Goal: Task Accomplishment & Management: Manage account settings

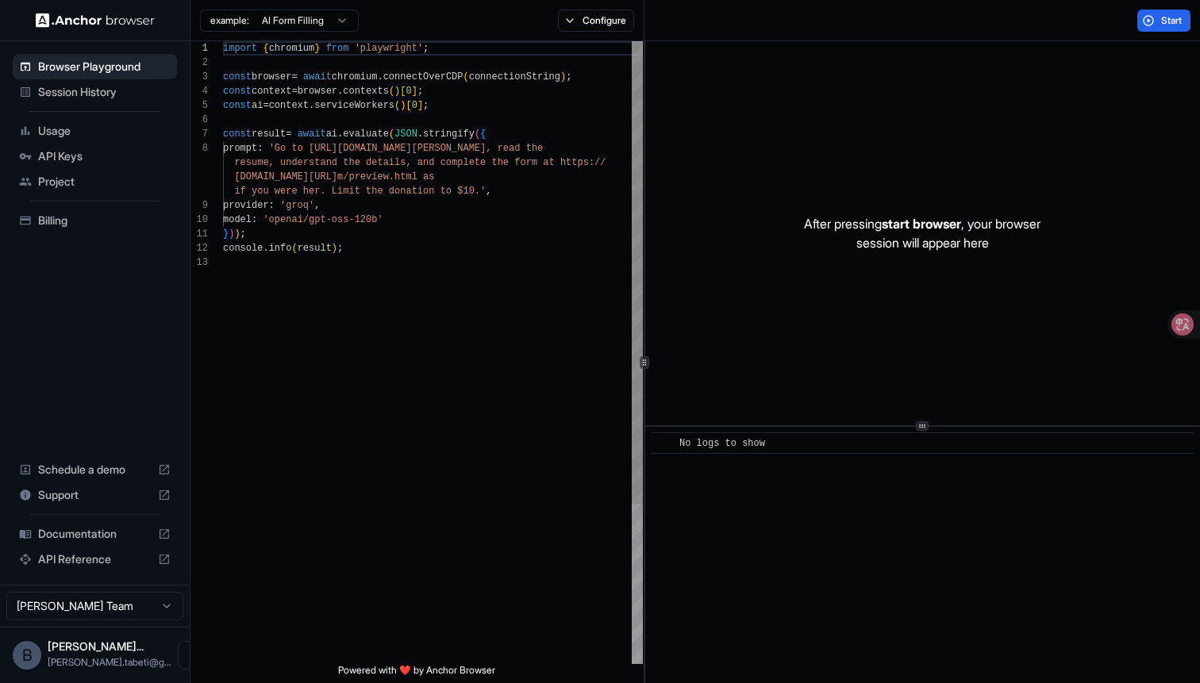
scroll to position [100, 0]
click at [78, 151] on span "API Keys" at bounding box center [104, 156] width 133 height 16
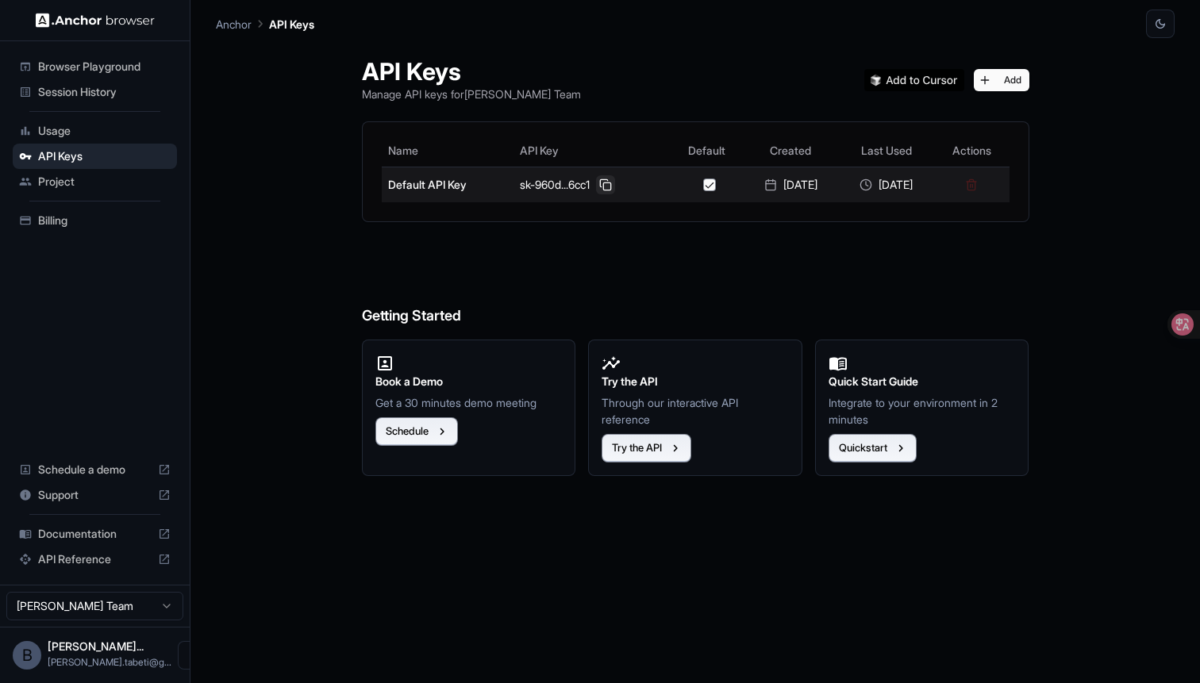
click at [596, 179] on button at bounding box center [605, 184] width 19 height 19
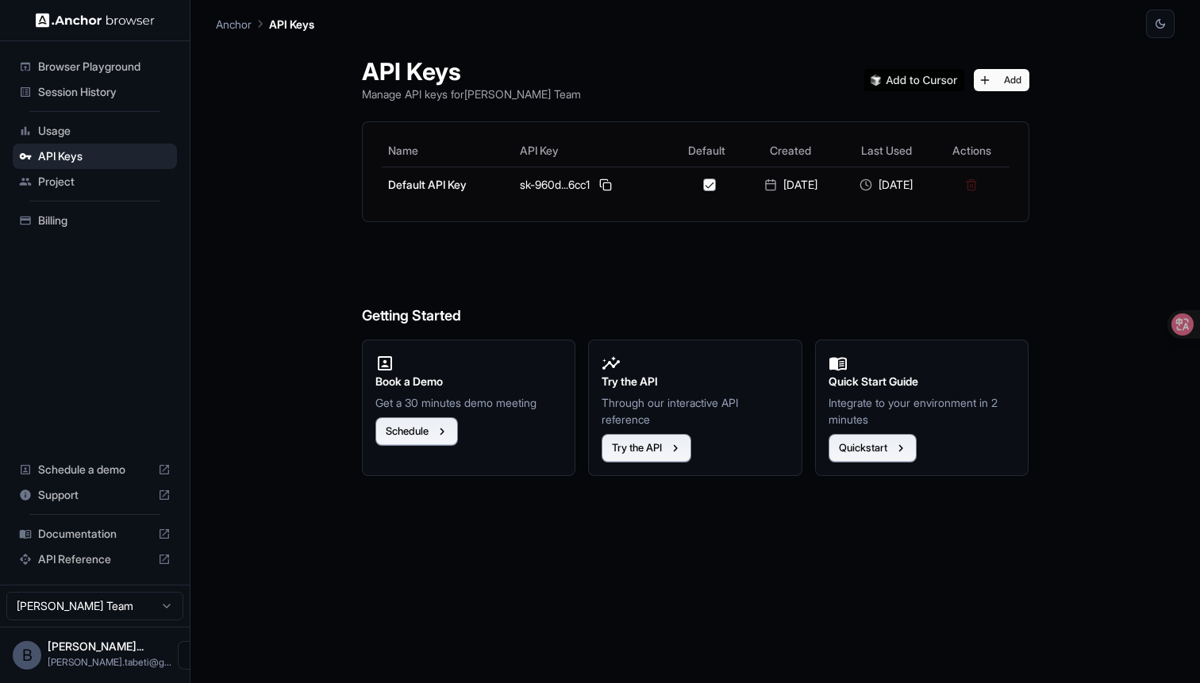
click at [104, 76] on div "Browser Playground" at bounding box center [95, 66] width 164 height 25
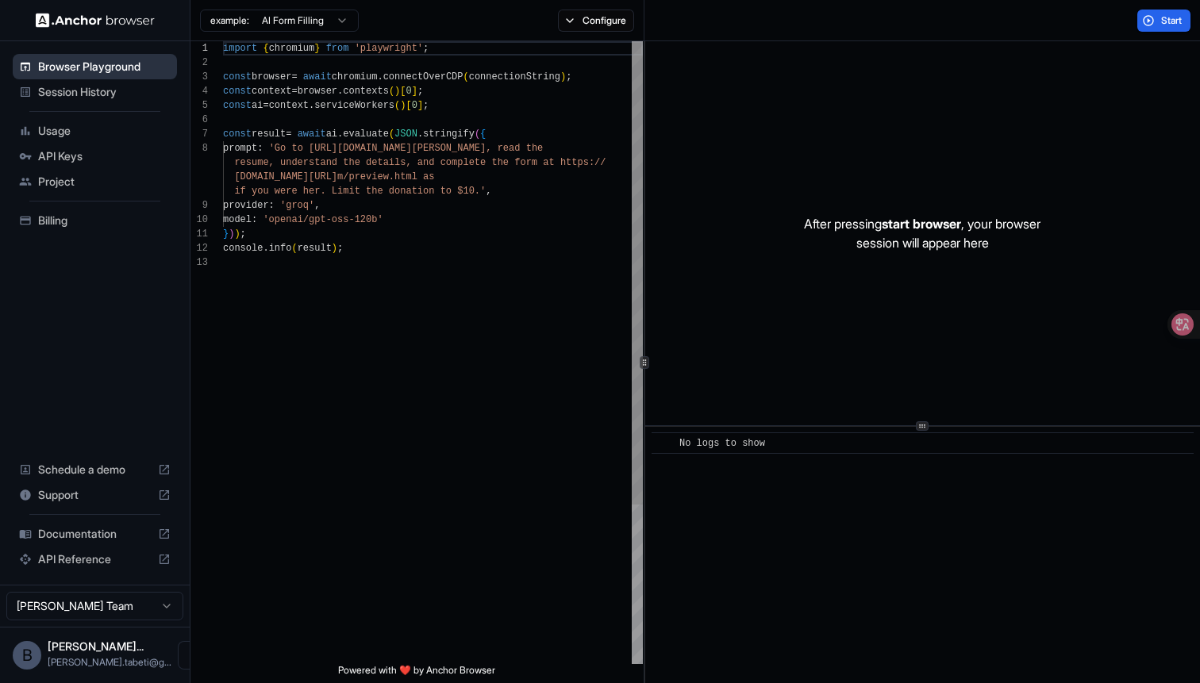
scroll to position [100, 0]
click at [104, 88] on span "Session History" at bounding box center [104, 92] width 133 height 16
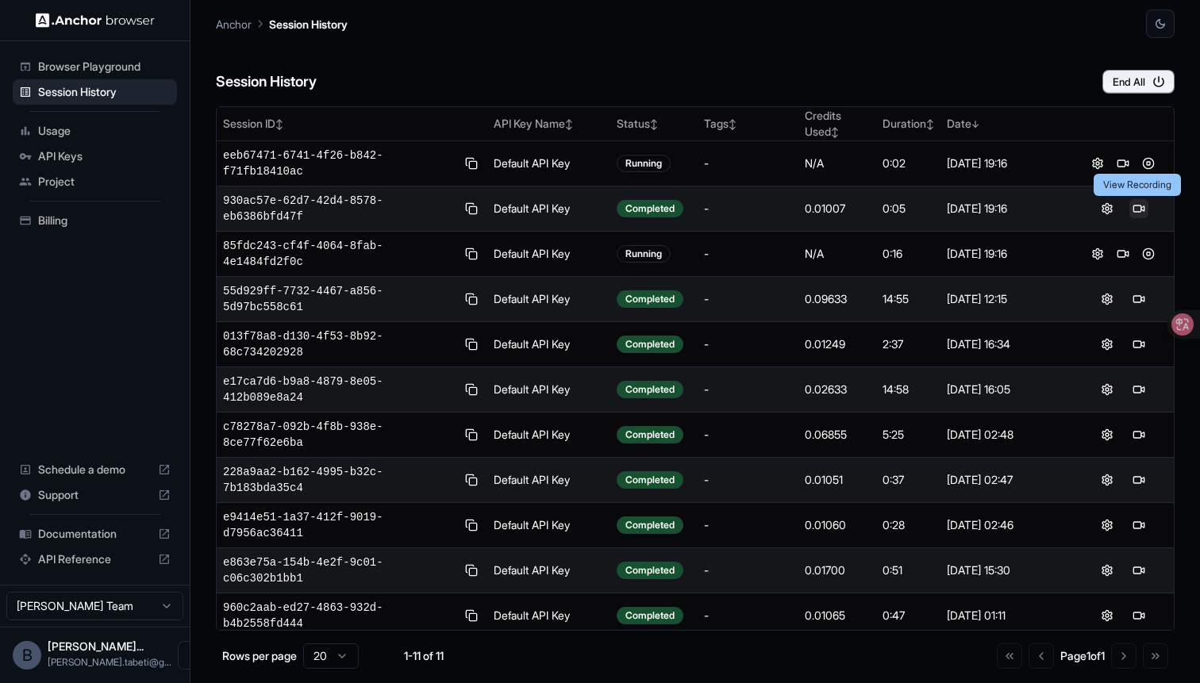
click at [1136, 209] on button at bounding box center [1138, 208] width 19 height 19
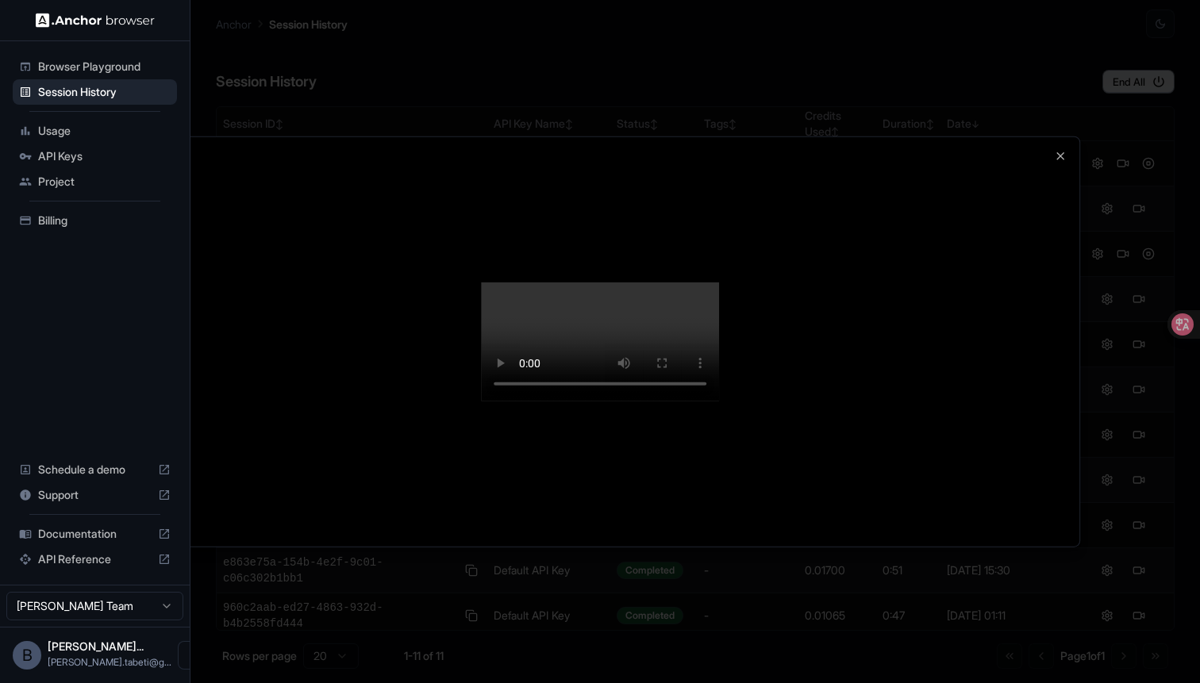
click at [1131, 152] on div at bounding box center [600, 341] width 1200 height 683
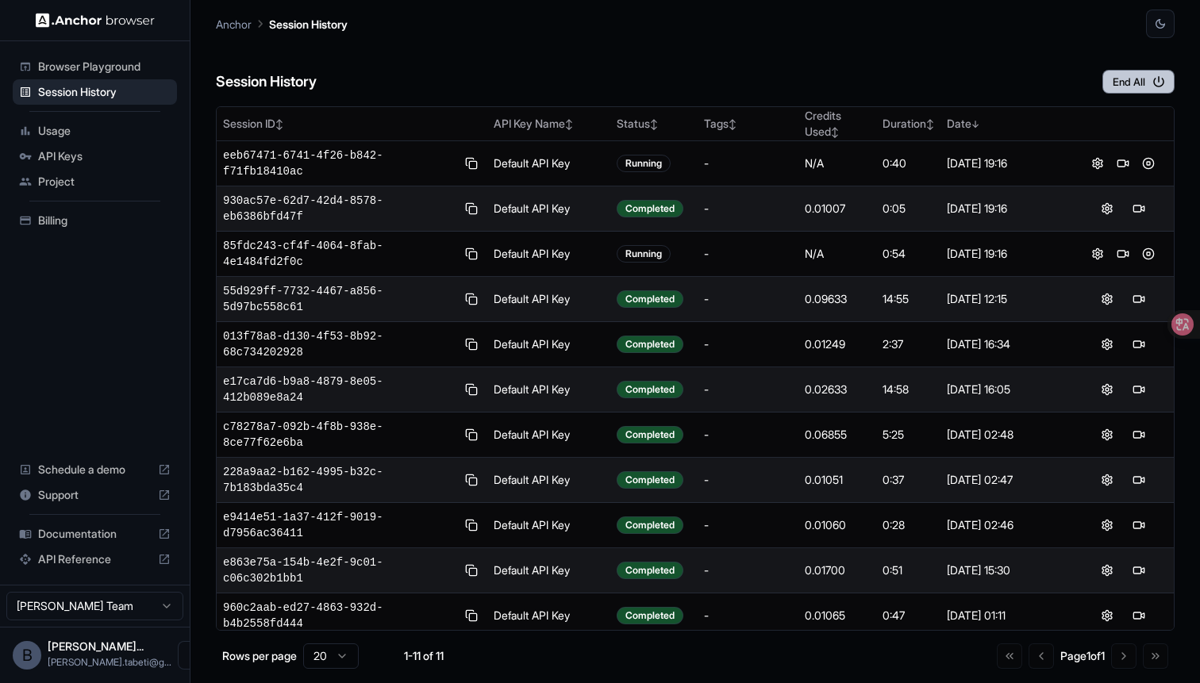
click at [1139, 88] on button "End All" at bounding box center [1138, 82] width 72 height 24
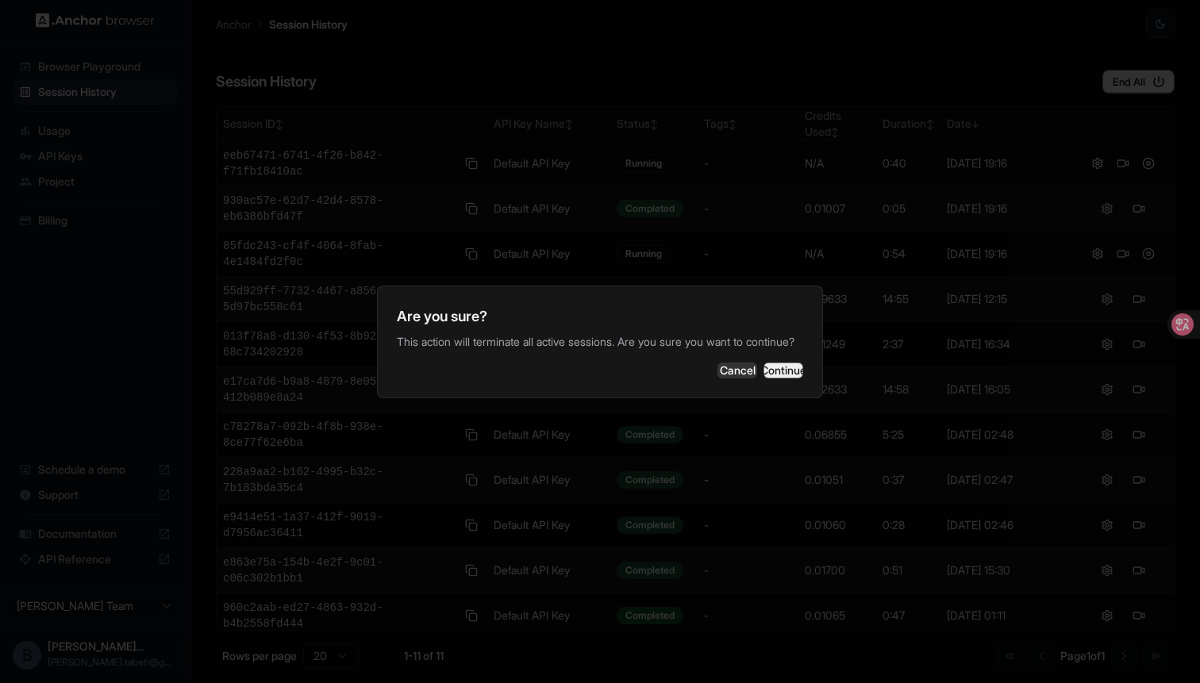
click at [763, 378] on button "Continue" at bounding box center [783, 371] width 40 height 16
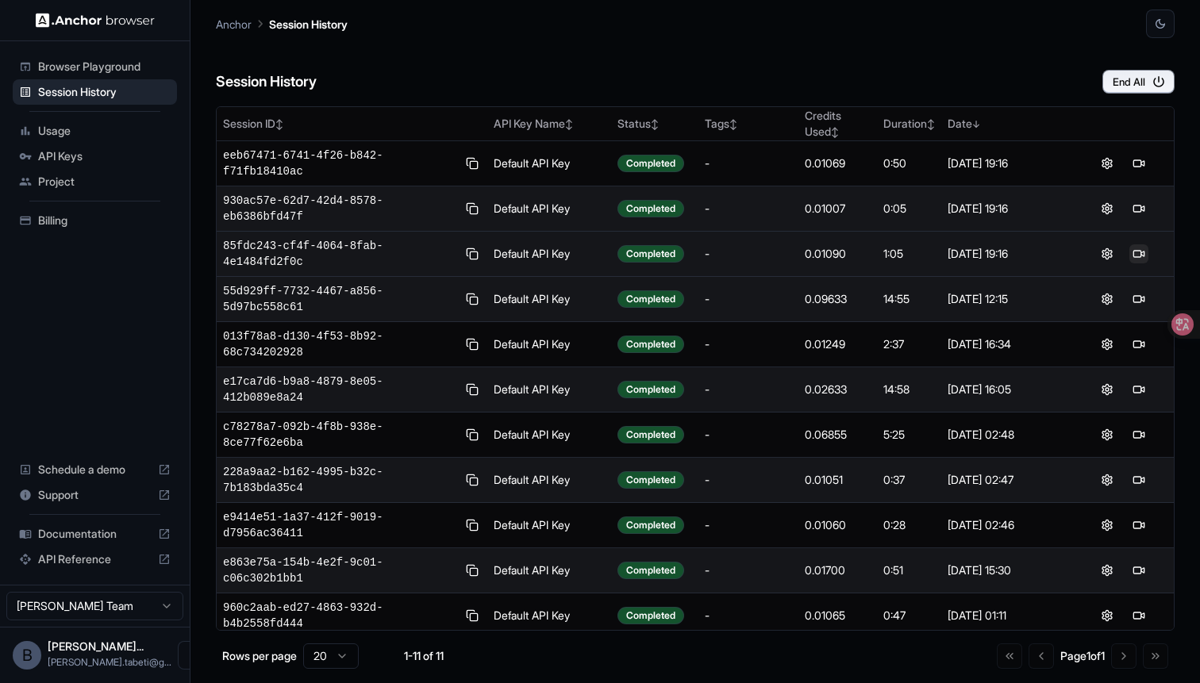
click at [1146, 249] on button at bounding box center [1138, 253] width 19 height 19
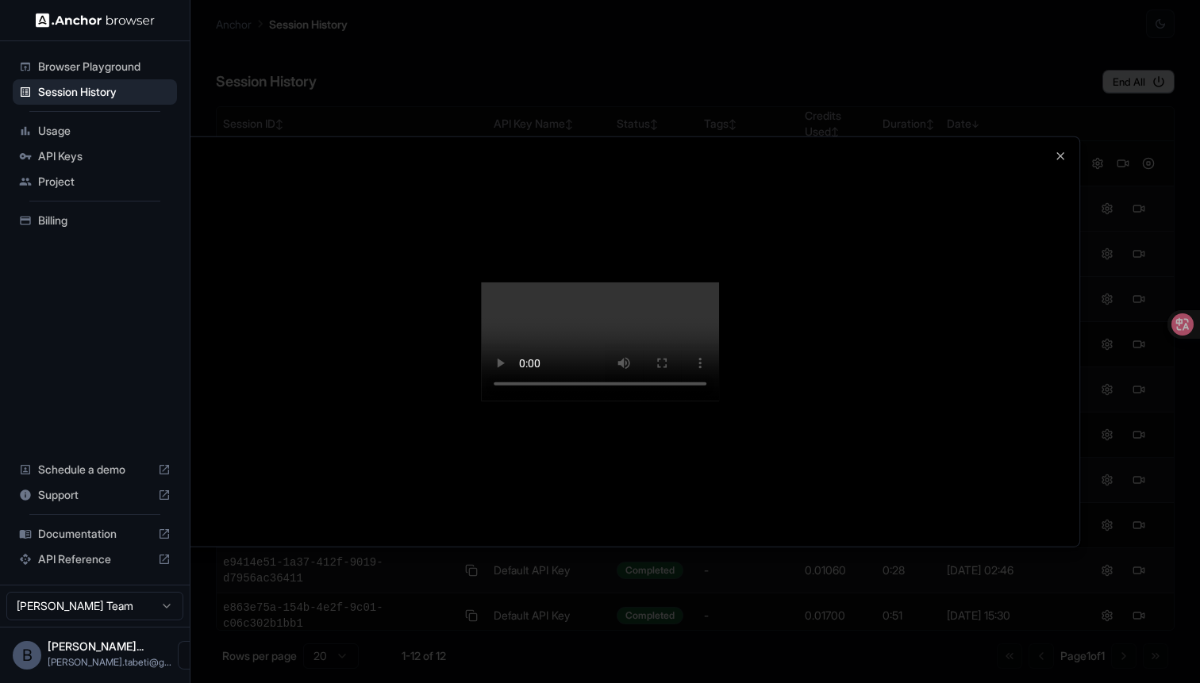
click at [1044, 136] on div at bounding box center [600, 341] width 959 height 410
click at [1065, 149] on icon "button" at bounding box center [1060, 155] width 13 height 13
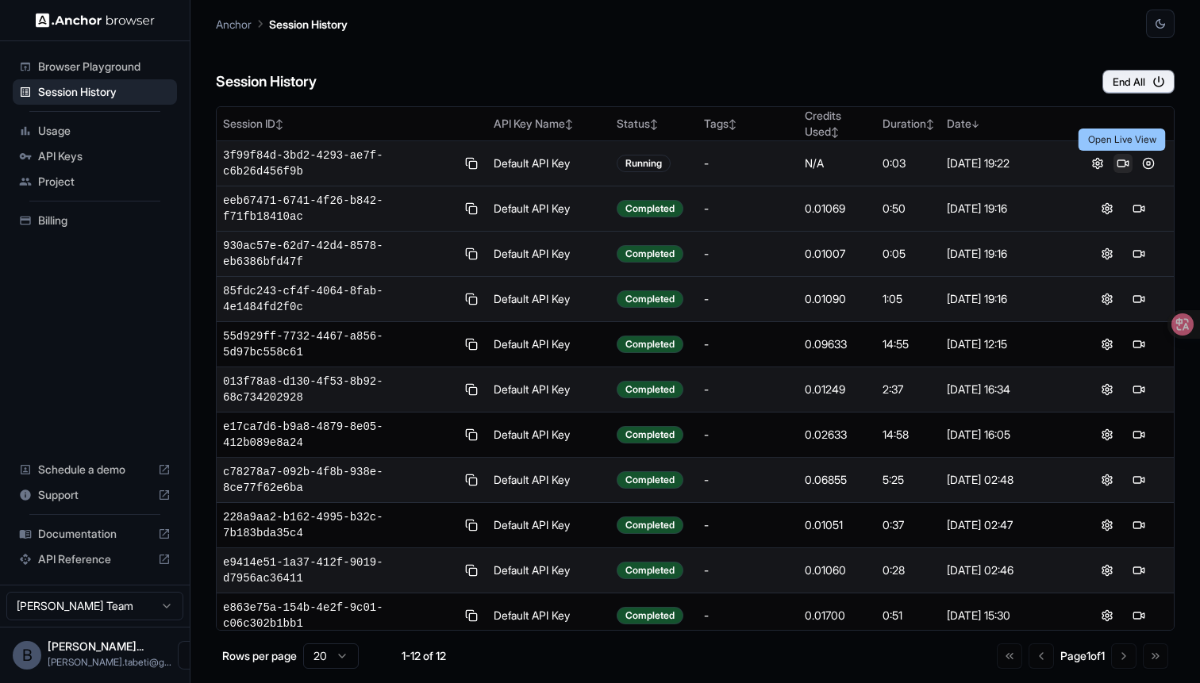
click at [1128, 163] on button at bounding box center [1122, 163] width 19 height 19
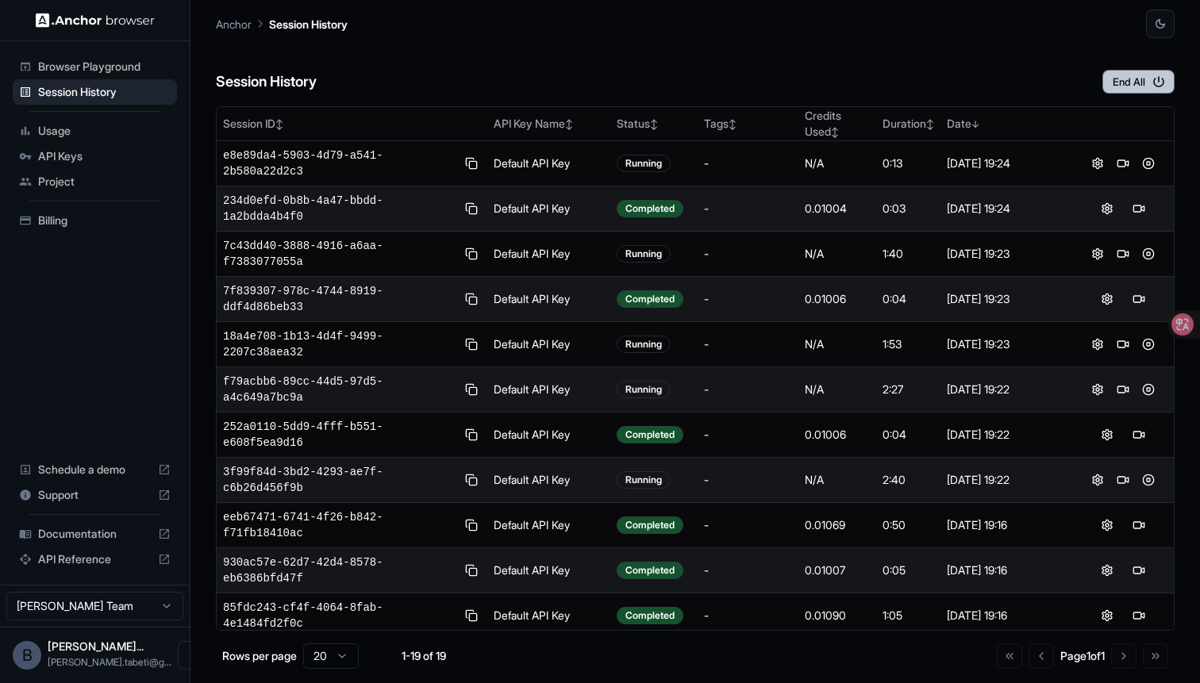
click at [1127, 79] on button "End All" at bounding box center [1138, 82] width 72 height 24
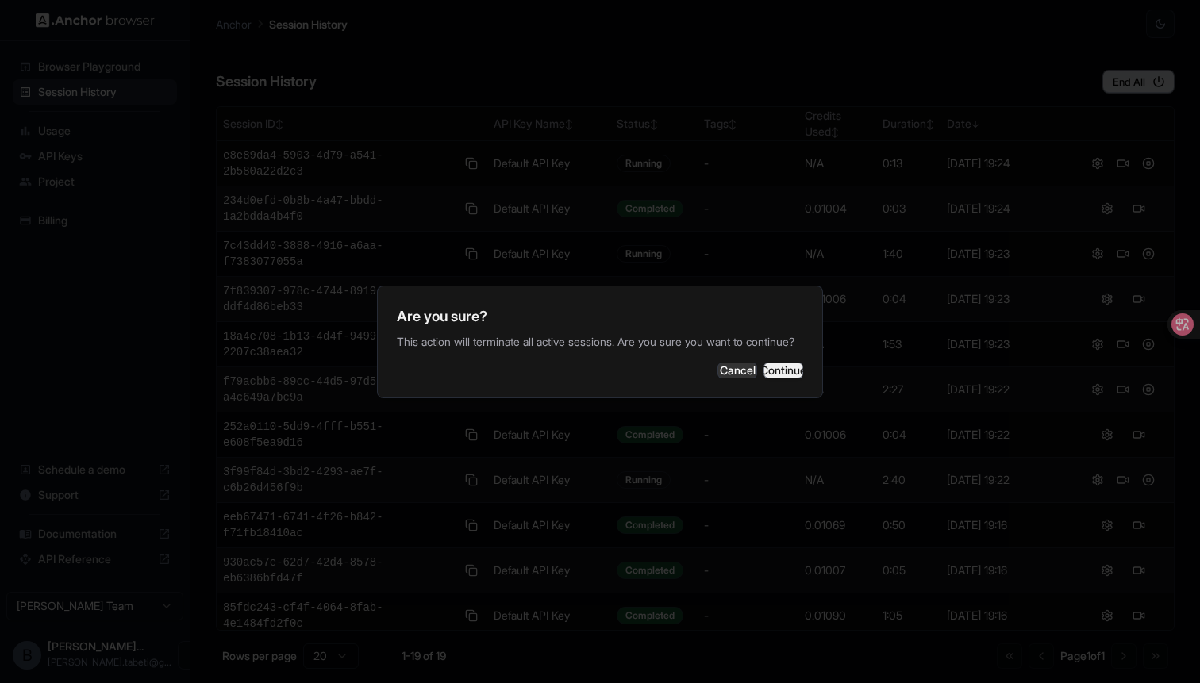
click at [763, 378] on button "Continue" at bounding box center [783, 371] width 40 height 16
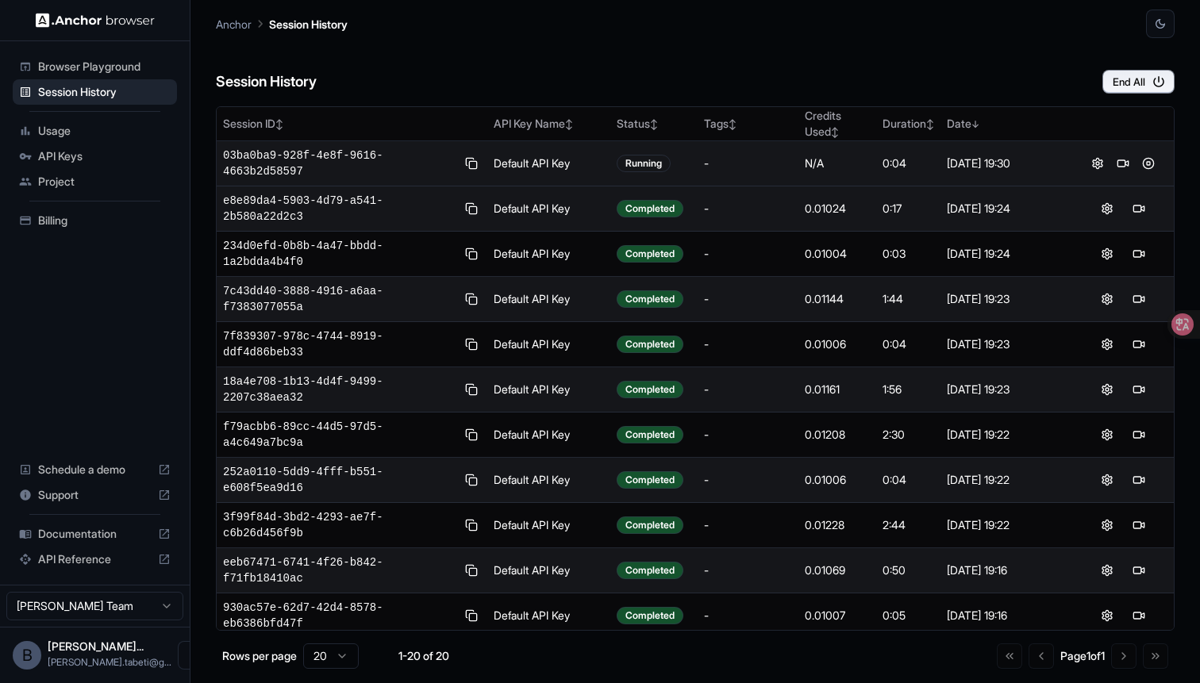
click at [883, 171] on td "0:04" at bounding box center [908, 163] width 64 height 45
click at [1121, 163] on button at bounding box center [1122, 163] width 19 height 19
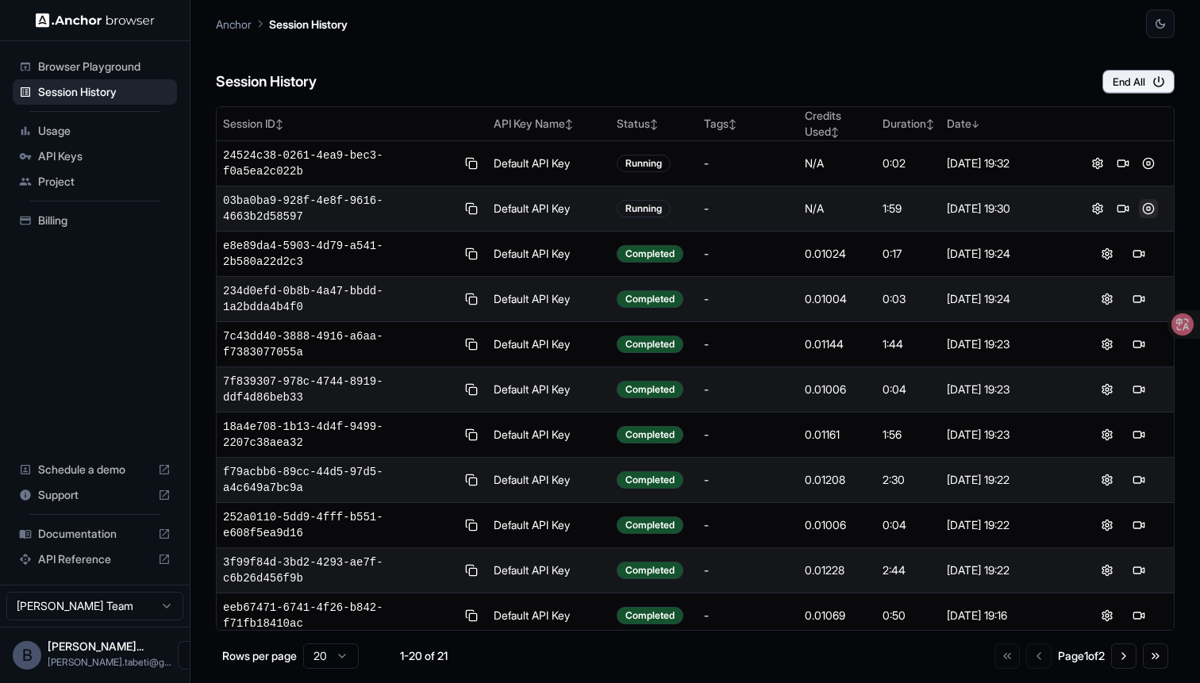
click at [1147, 206] on button at bounding box center [1148, 208] width 19 height 19
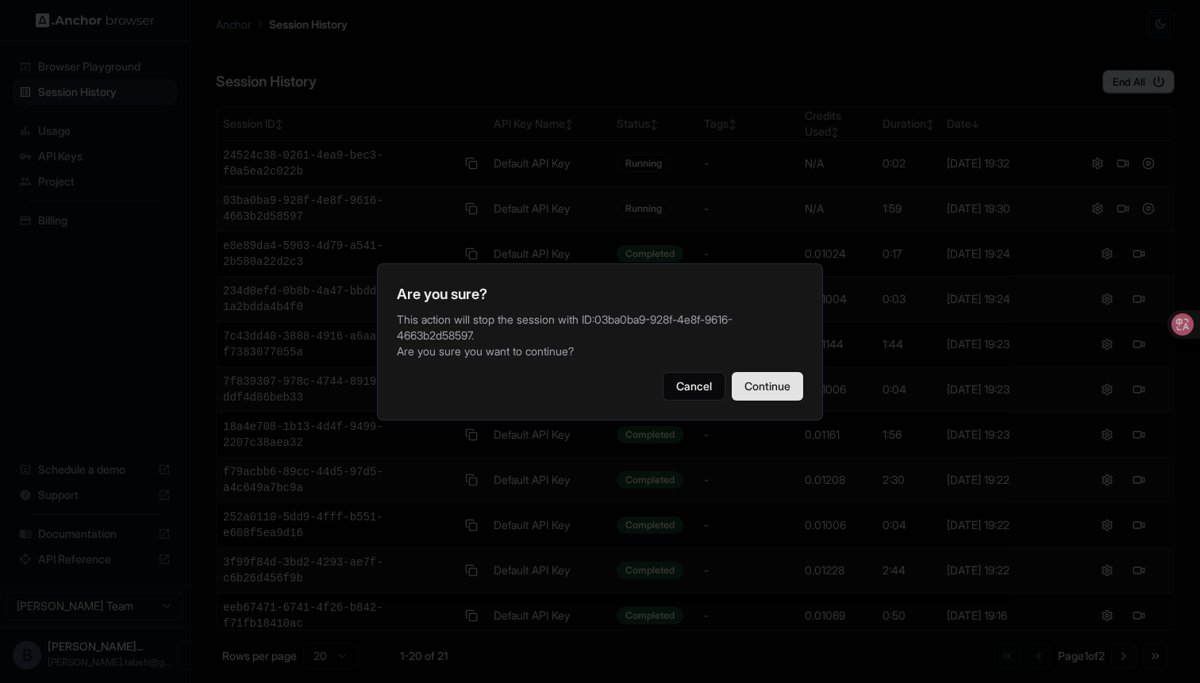
click at [763, 376] on button "Continue" at bounding box center [767, 386] width 71 height 29
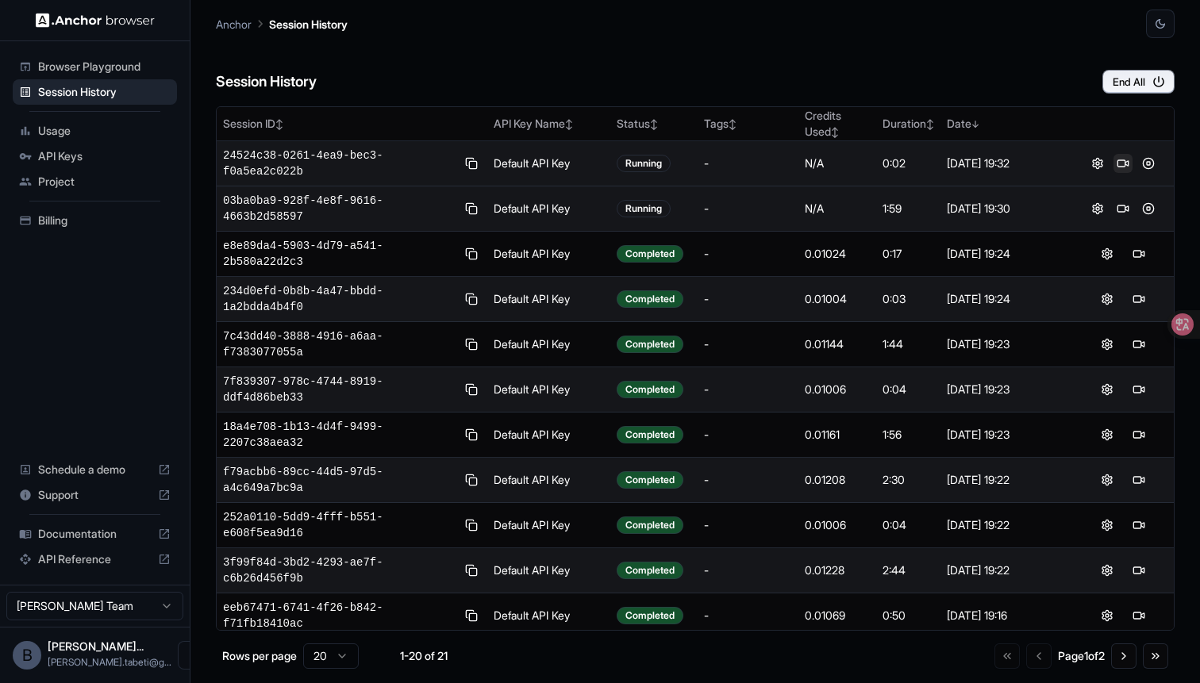
click at [1121, 167] on button at bounding box center [1122, 163] width 19 height 19
click at [1153, 161] on button at bounding box center [1148, 163] width 19 height 19
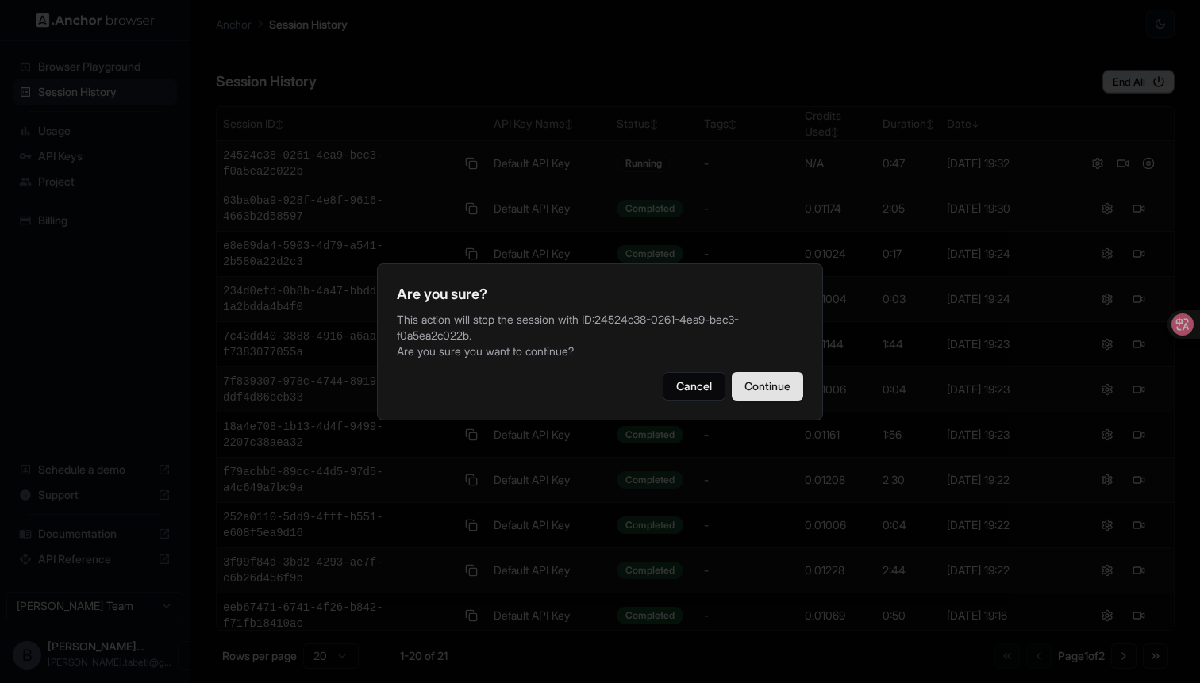
click at [759, 379] on button "Continue" at bounding box center [767, 386] width 71 height 29
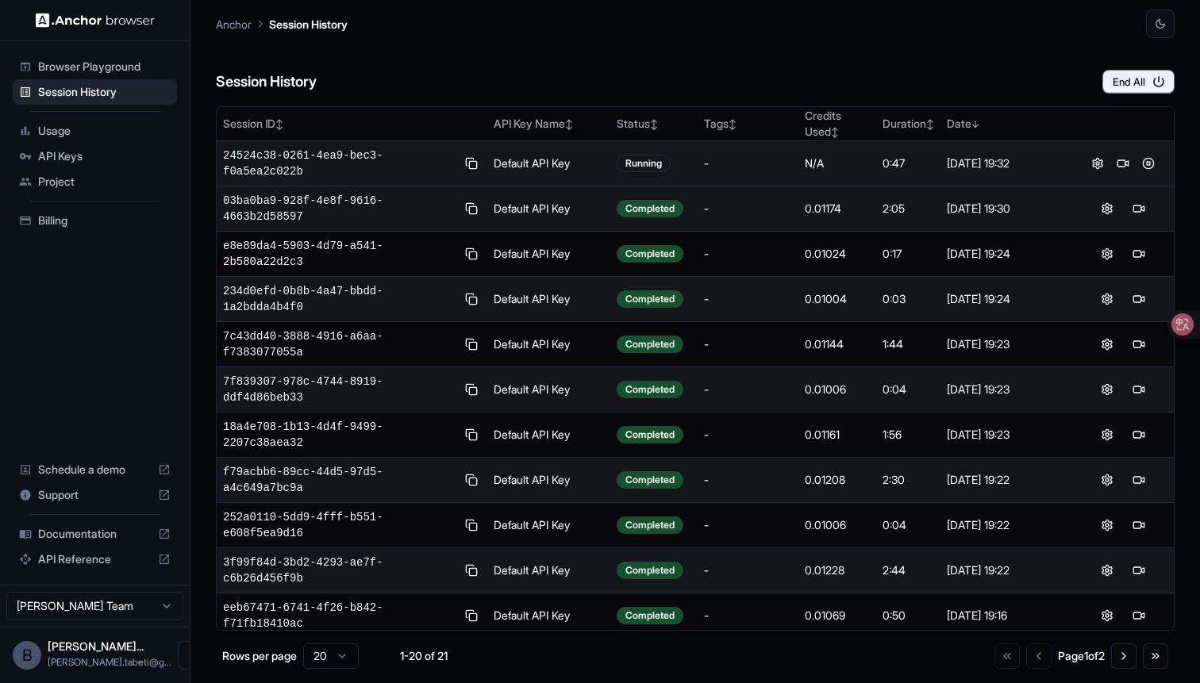
click at [824, 30] on div "Anchor Session History" at bounding box center [695, 19] width 959 height 38
click at [1120, 167] on button at bounding box center [1122, 163] width 19 height 19
click at [1160, 87] on icon "button" at bounding box center [1158, 82] width 14 height 14
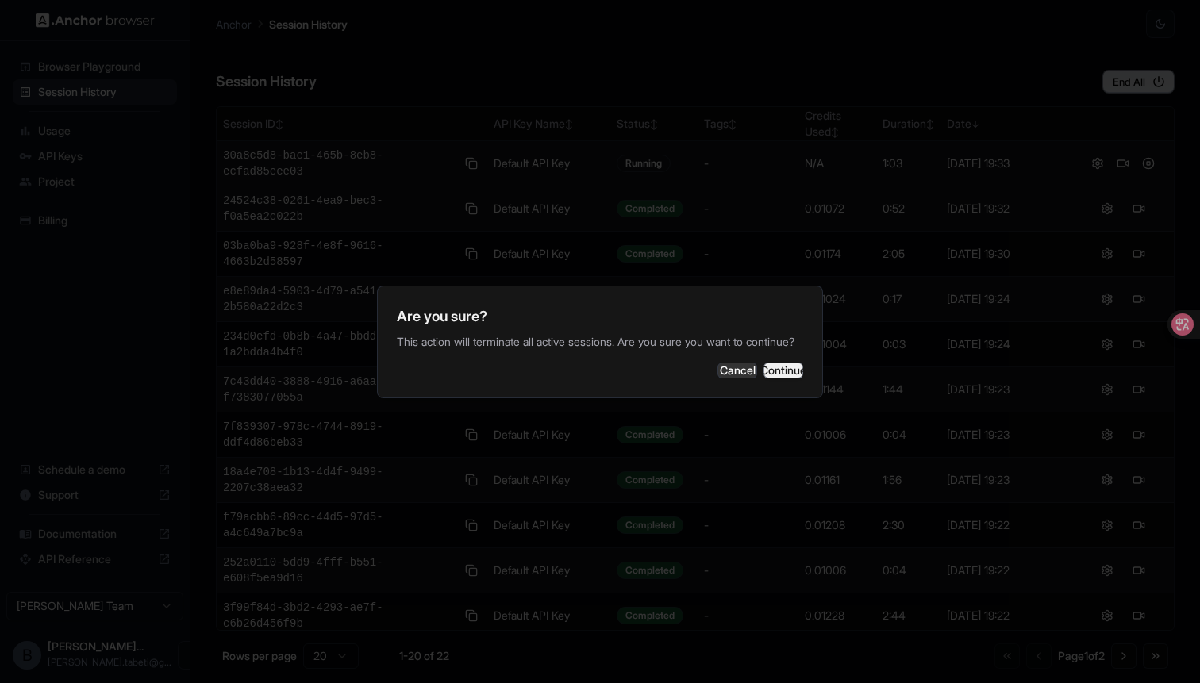
click at [774, 372] on button "Continue" at bounding box center [783, 371] width 40 height 16
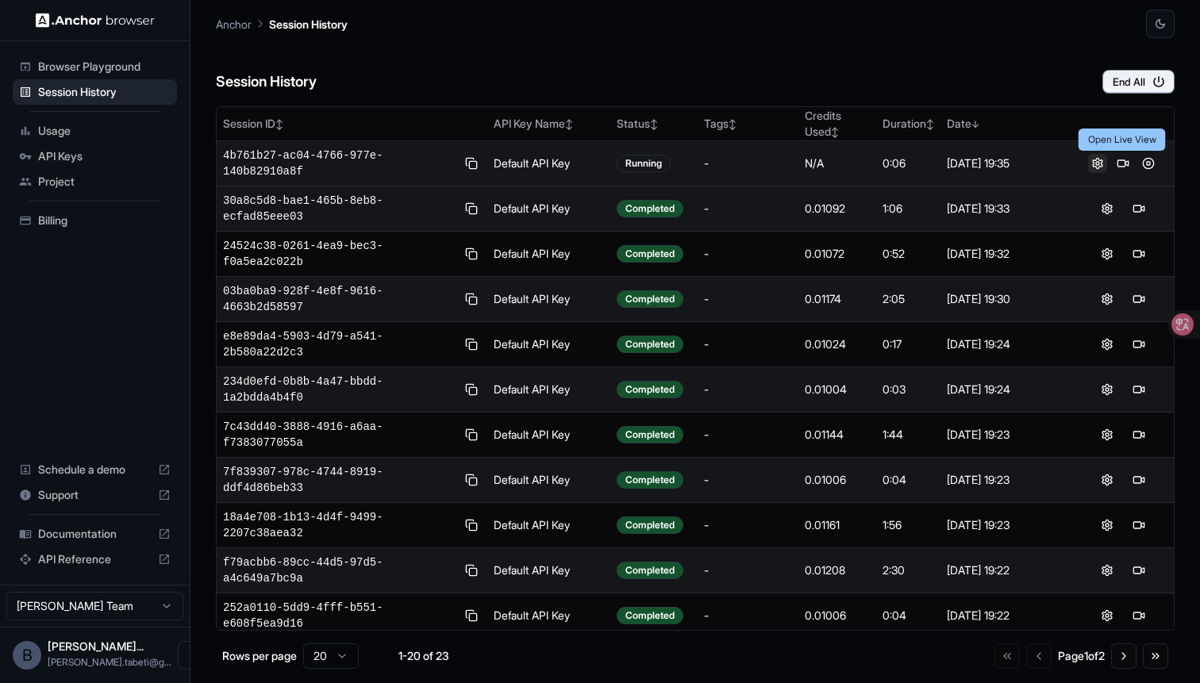
click at [1093, 162] on button at bounding box center [1097, 163] width 19 height 19
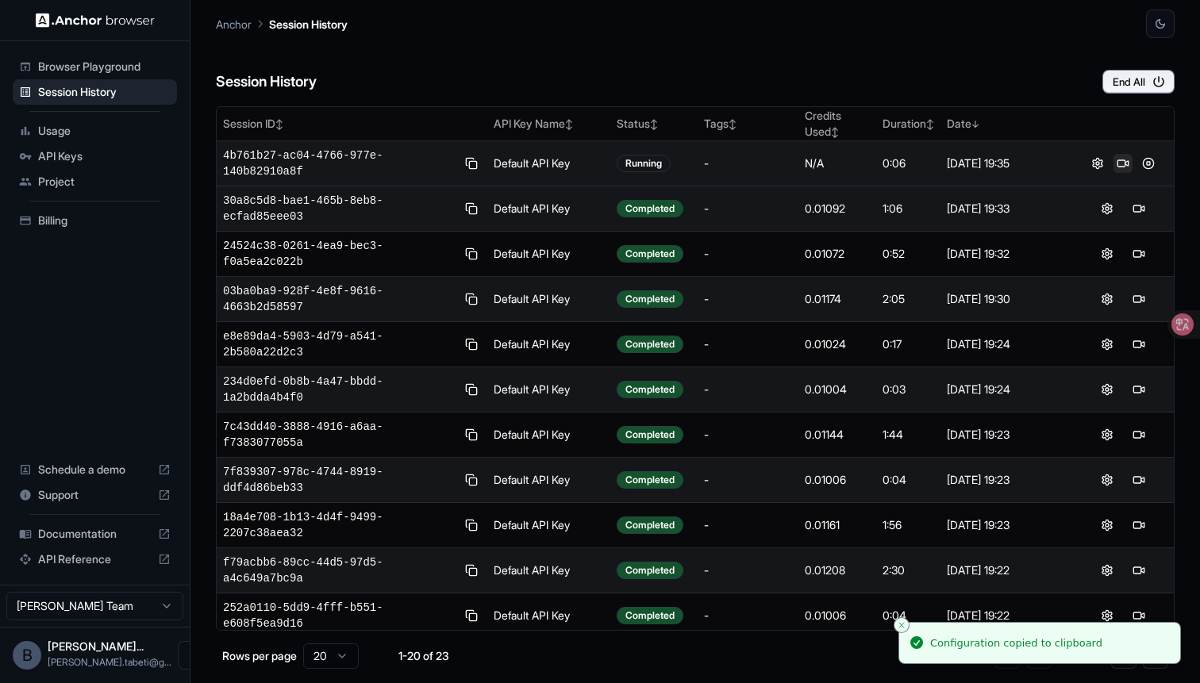
click at [1121, 159] on button at bounding box center [1122, 163] width 19 height 19
click at [1143, 162] on button at bounding box center [1148, 163] width 19 height 19
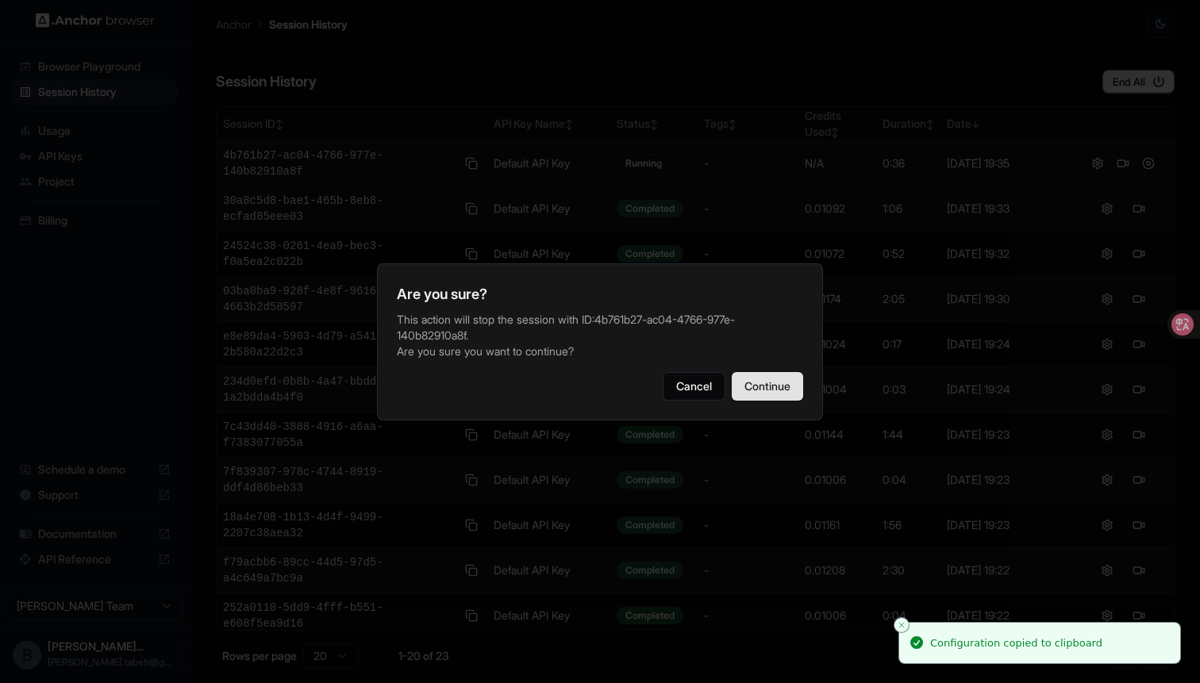
click at [754, 372] on button "Continue" at bounding box center [767, 386] width 71 height 29
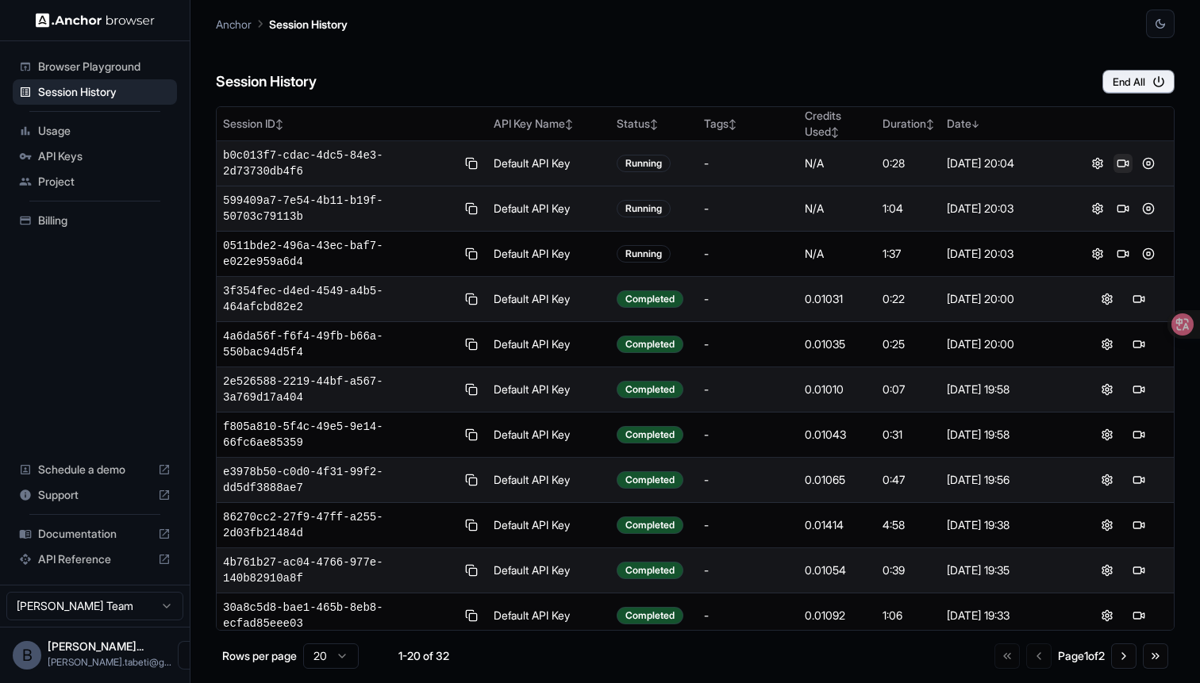
click at [1125, 163] on button at bounding box center [1122, 163] width 19 height 19
click at [1146, 70] on button "End All" at bounding box center [1138, 82] width 72 height 24
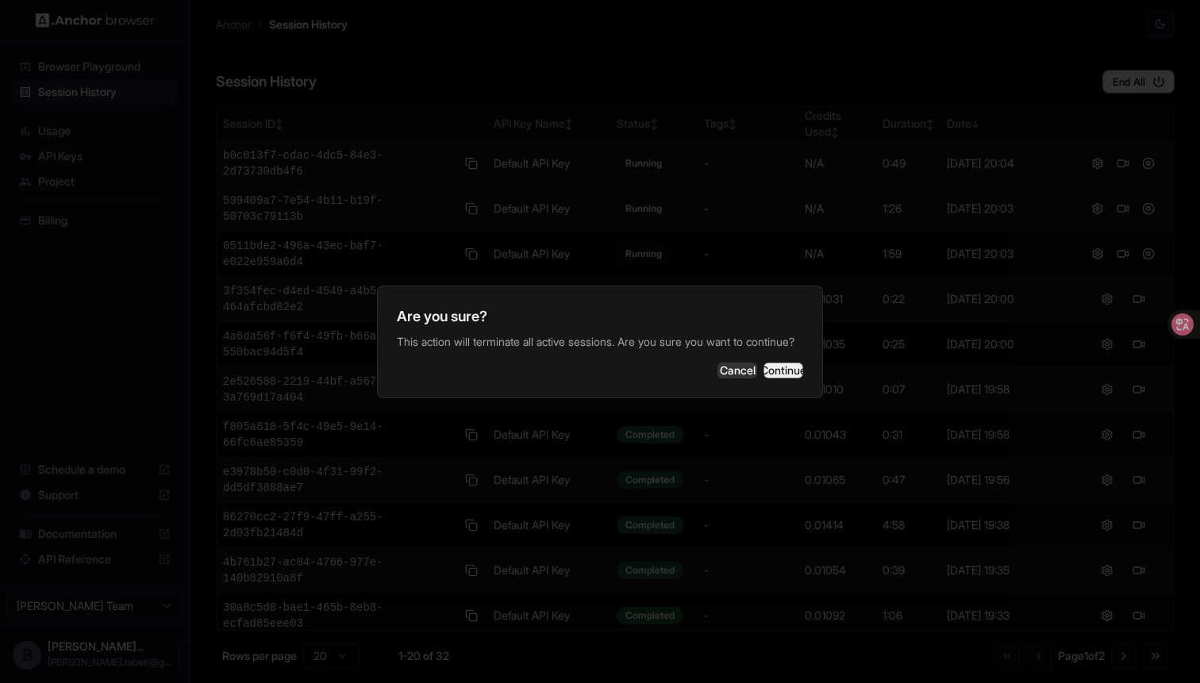
click at [802, 369] on button "Continue" at bounding box center [783, 371] width 40 height 16
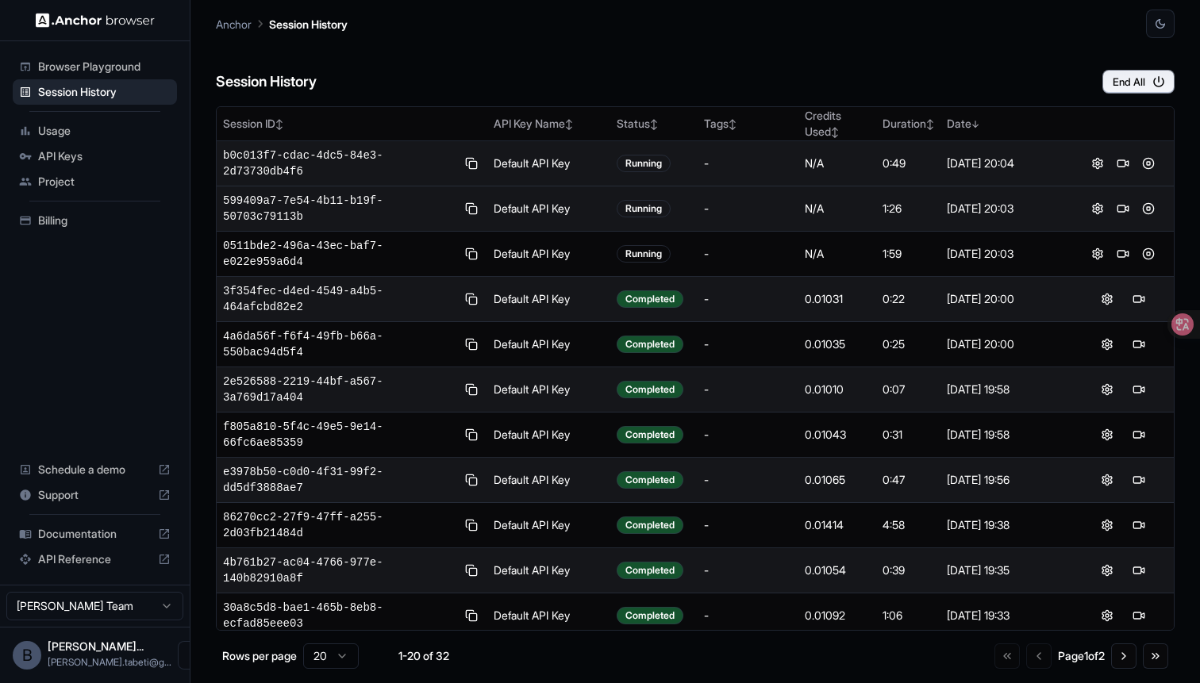
click at [816, 10] on div "Anchor Session History" at bounding box center [695, 19] width 959 height 38
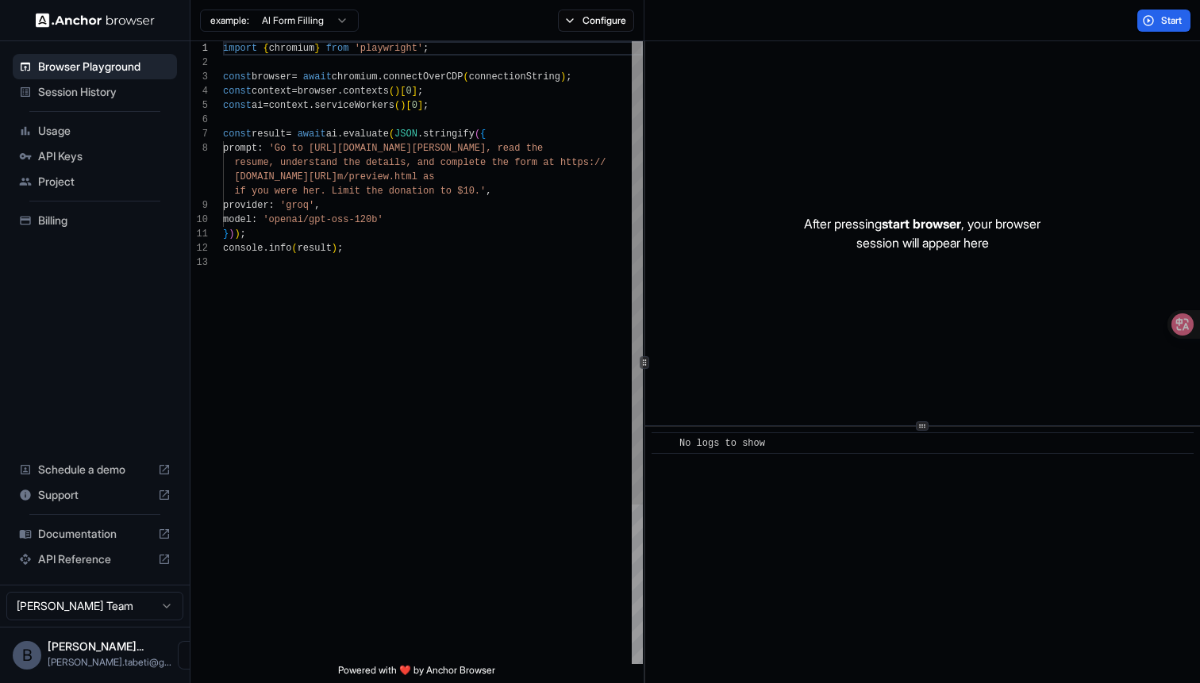
scroll to position [100, 0]
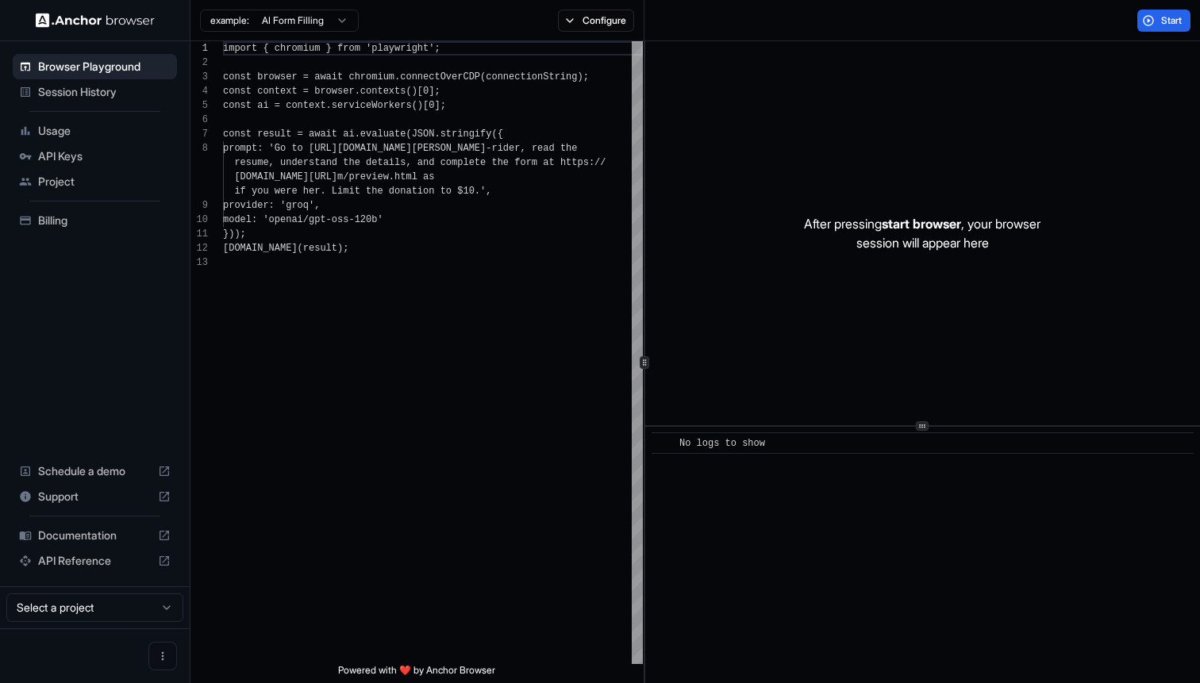
scroll to position [100, 0]
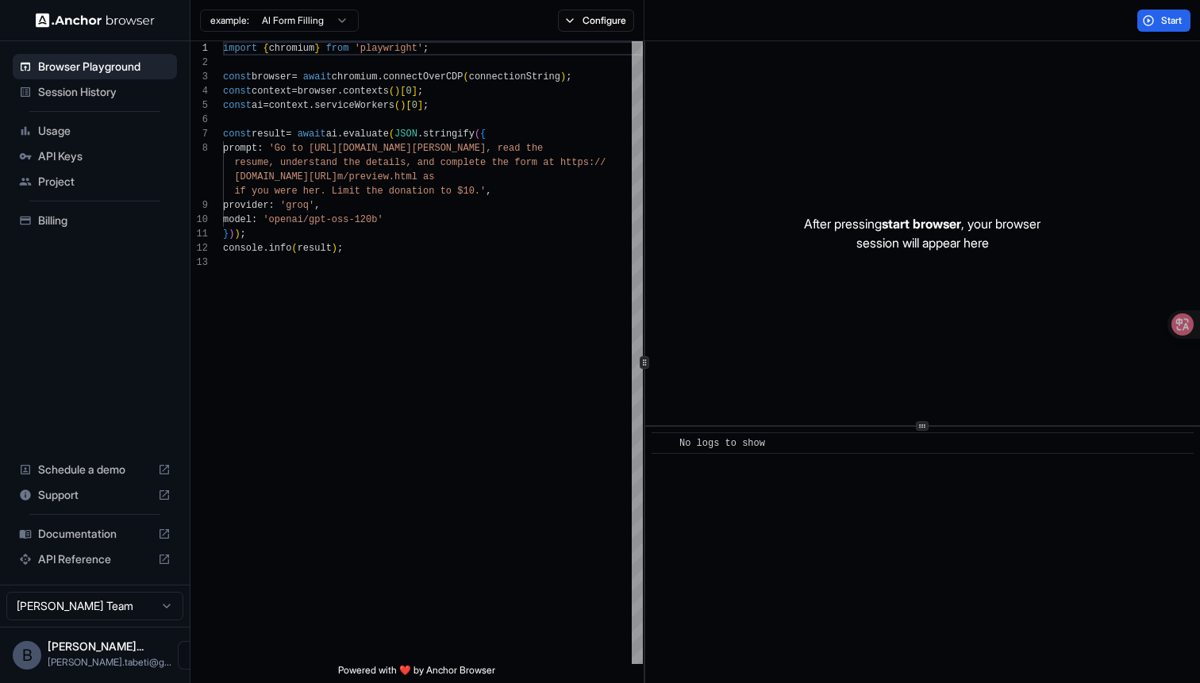
click at [71, 127] on span "Usage" at bounding box center [104, 131] width 133 height 16
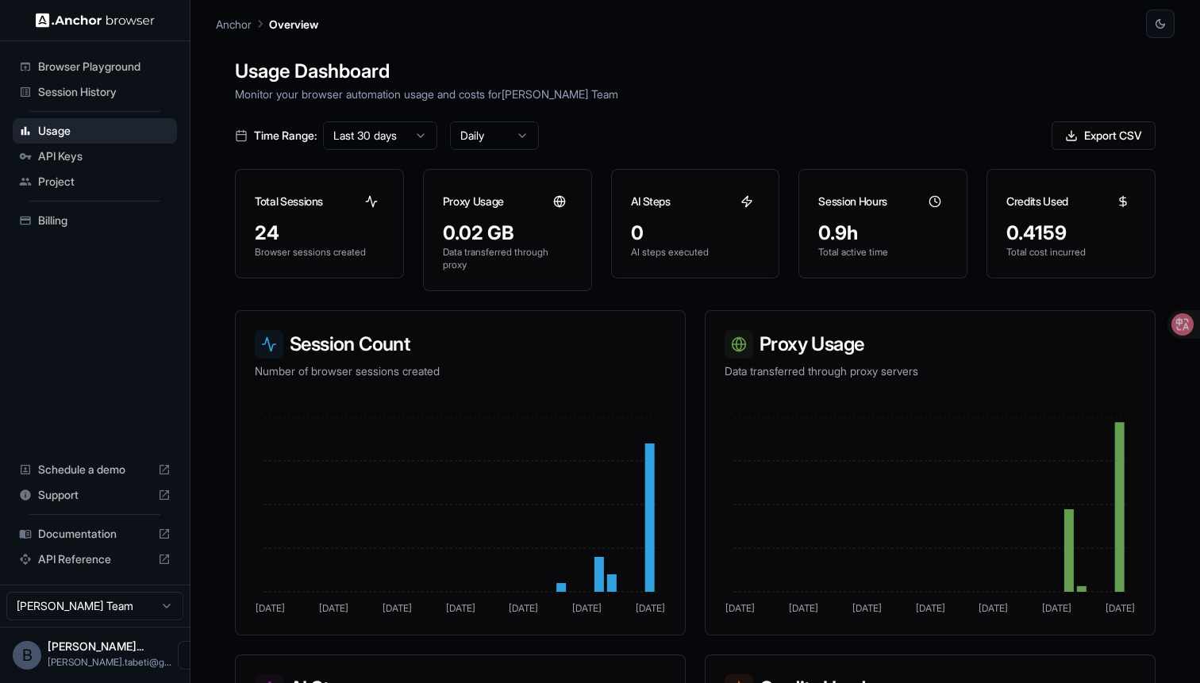
click at [94, 86] on span "Session History" at bounding box center [104, 92] width 133 height 16
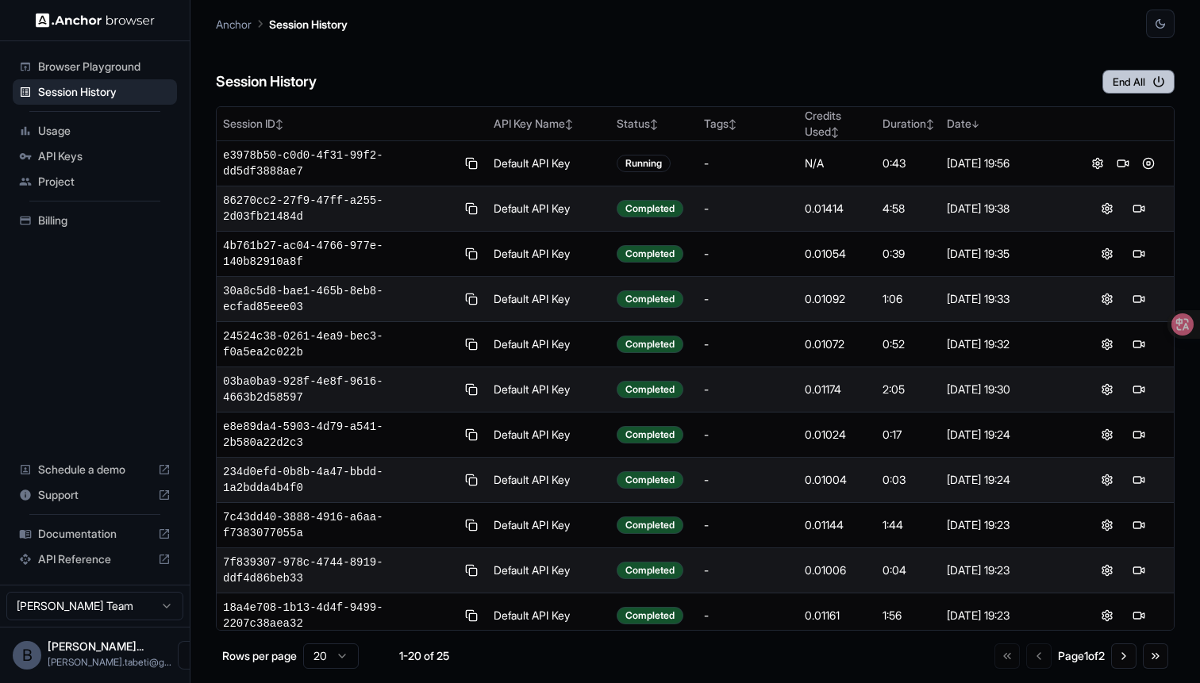
click at [1131, 79] on button "End All" at bounding box center [1138, 82] width 72 height 24
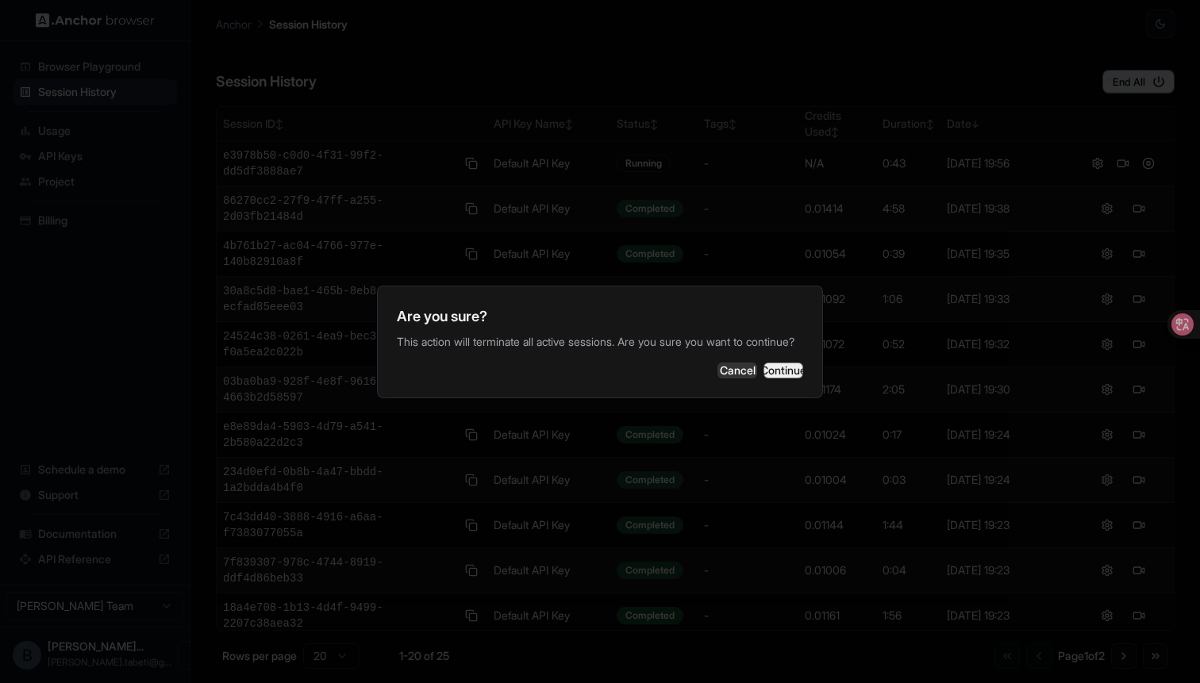
click at [763, 378] on button "Continue" at bounding box center [783, 371] width 40 height 16
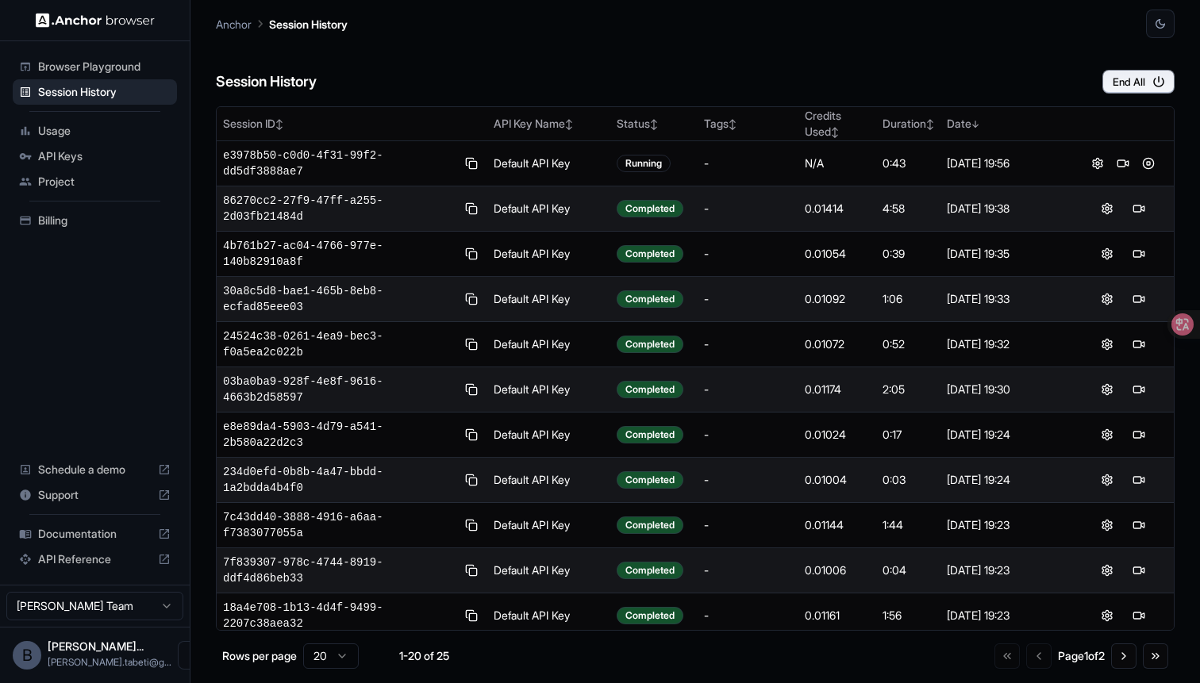
click at [81, 535] on span "Documentation" at bounding box center [94, 534] width 113 height 16
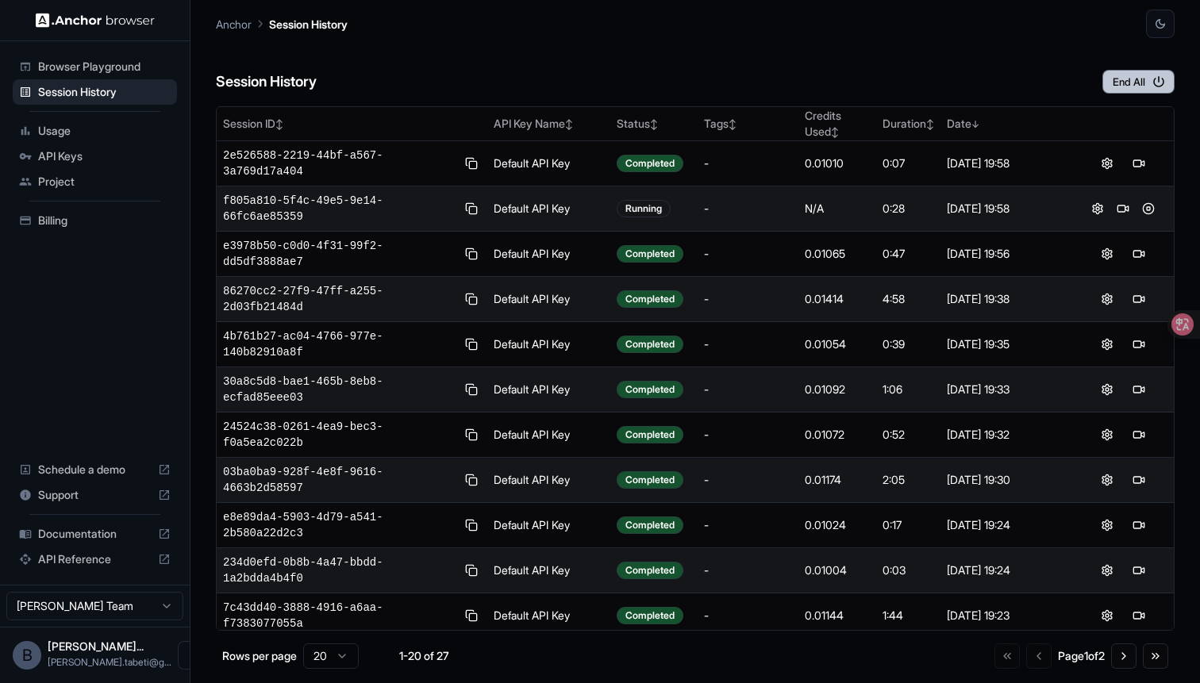
click at [1128, 83] on button "End All" at bounding box center [1138, 82] width 72 height 24
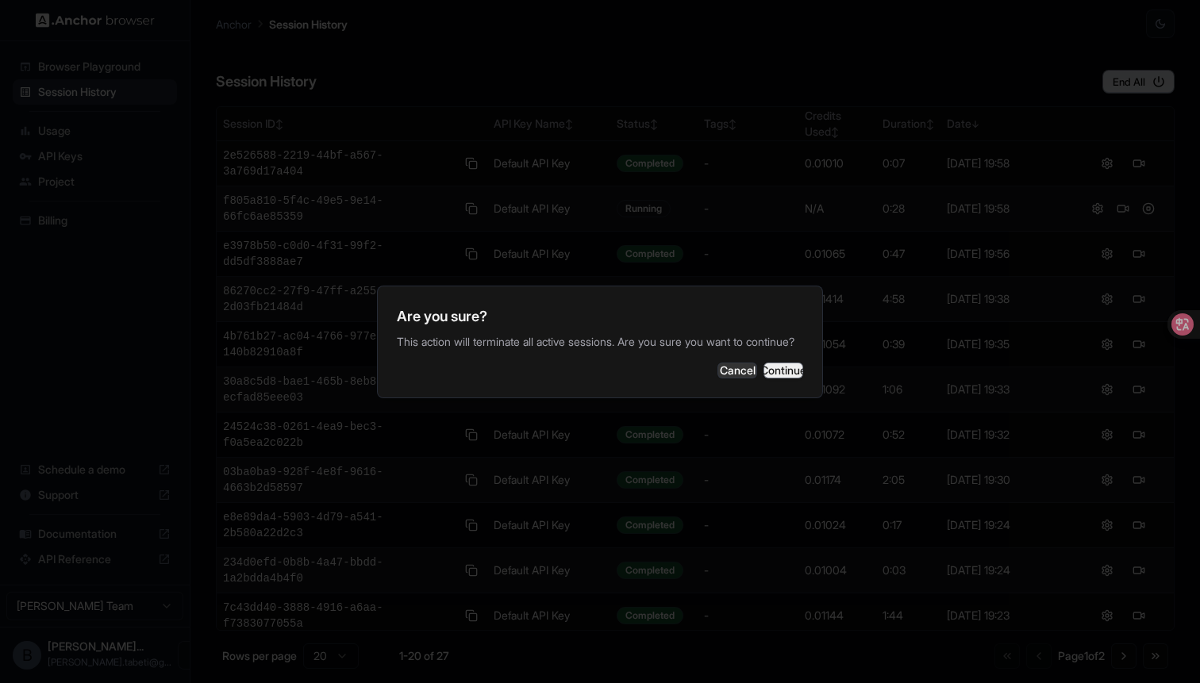
click at [763, 378] on button "Continue" at bounding box center [783, 371] width 40 height 16
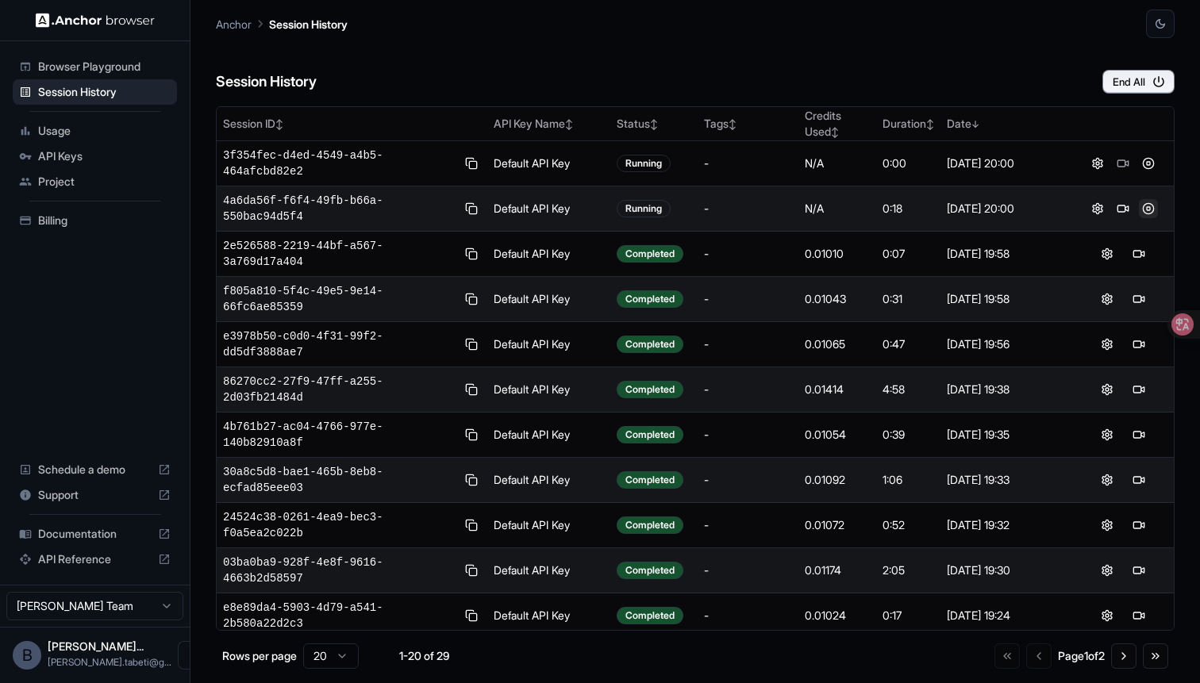
click at [1149, 206] on button at bounding box center [1148, 208] width 19 height 19
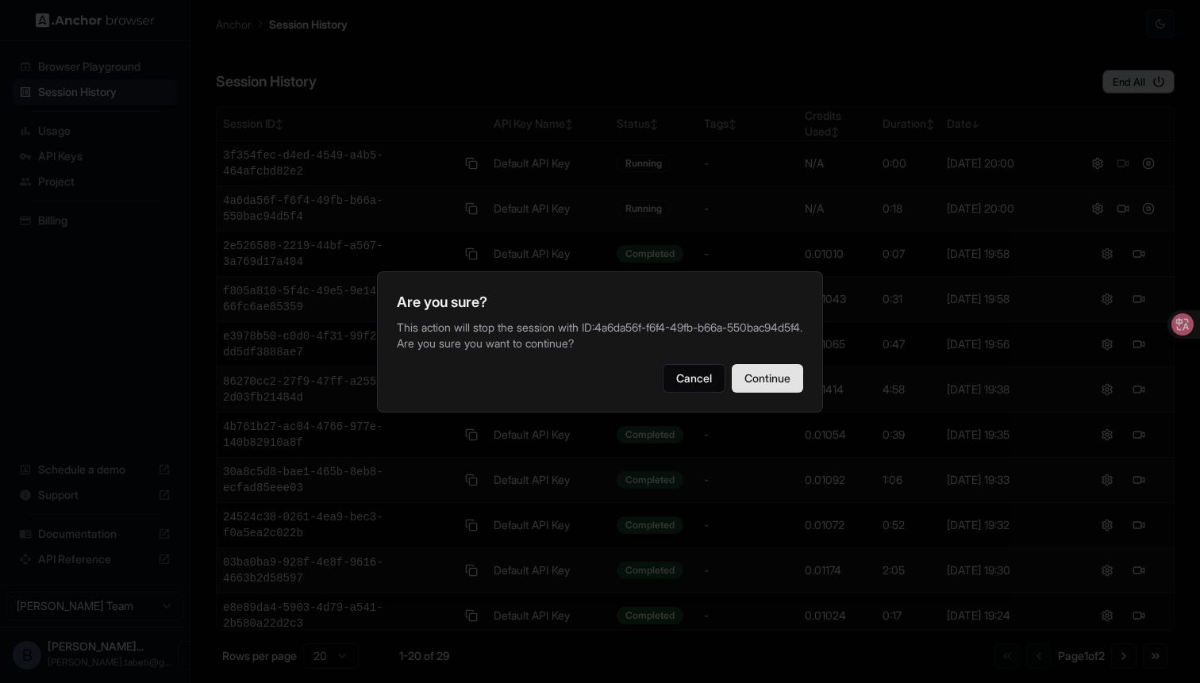
click at [777, 372] on button "Continue" at bounding box center [767, 378] width 71 height 29
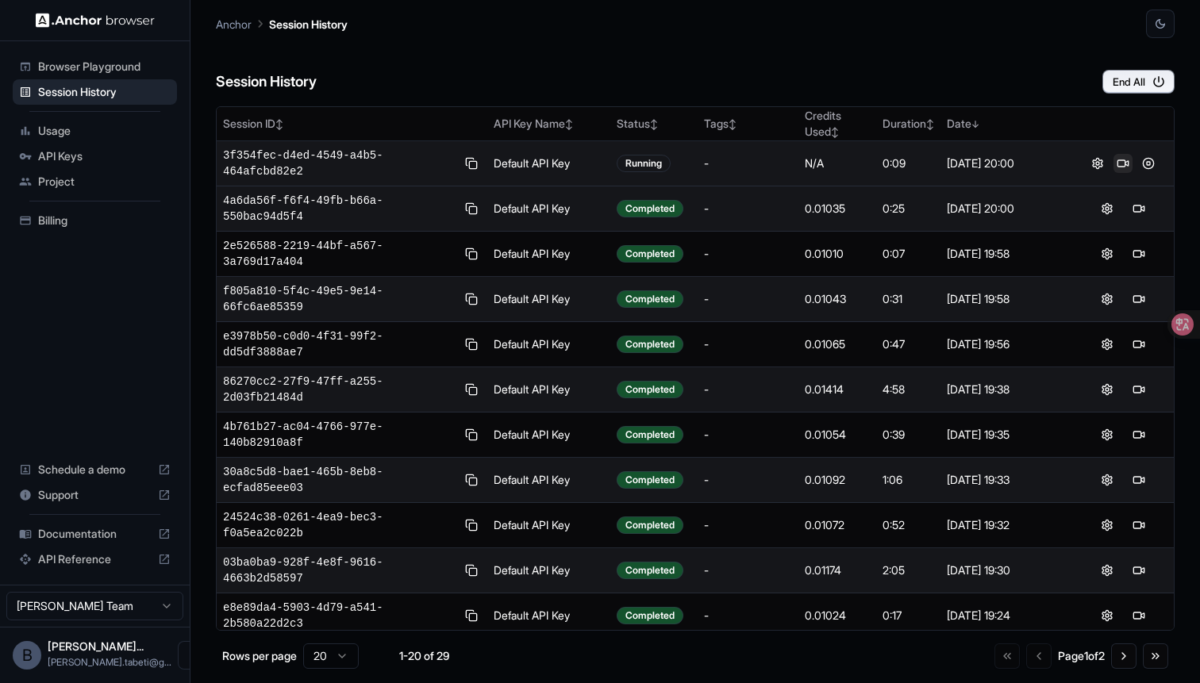
click at [1120, 171] on button at bounding box center [1122, 163] width 19 height 19
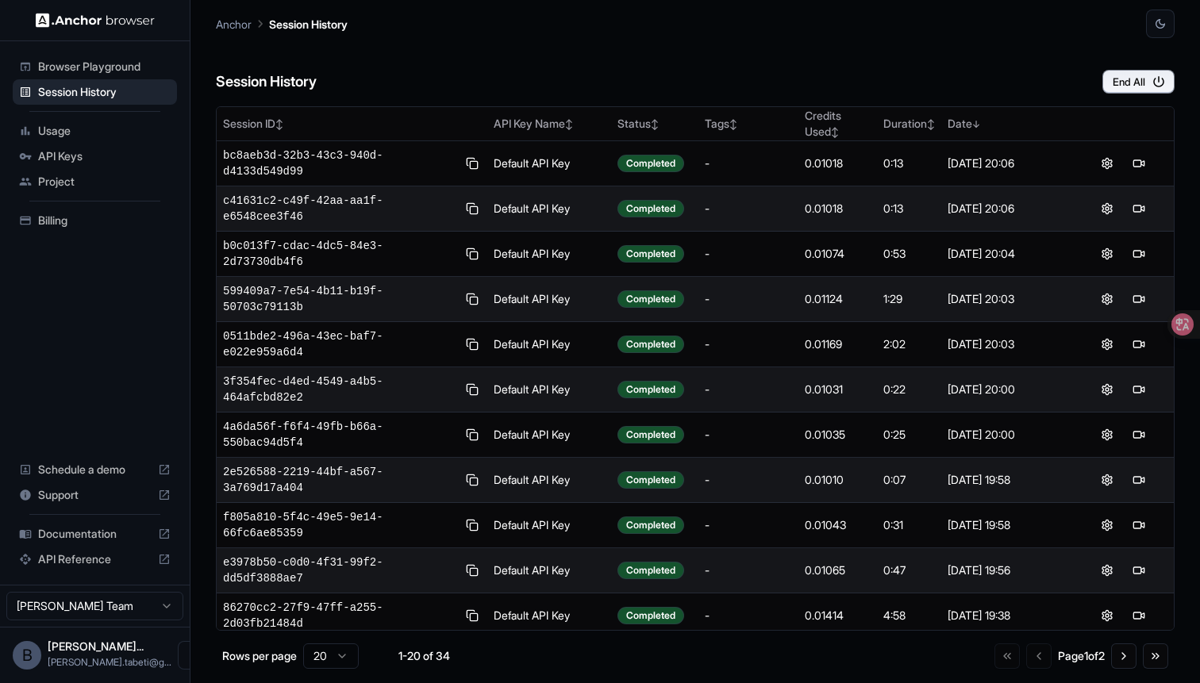
click at [1016, 54] on div "Session History End All" at bounding box center [695, 66] width 959 height 56
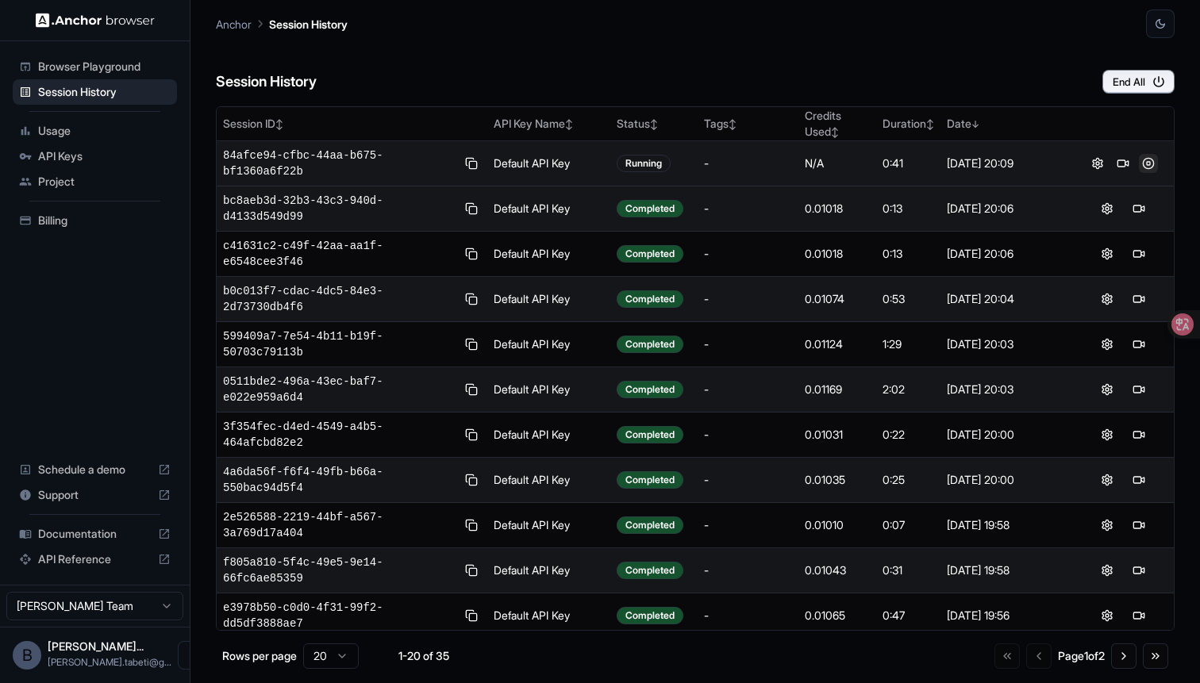
click at [1151, 166] on button at bounding box center [1148, 163] width 19 height 19
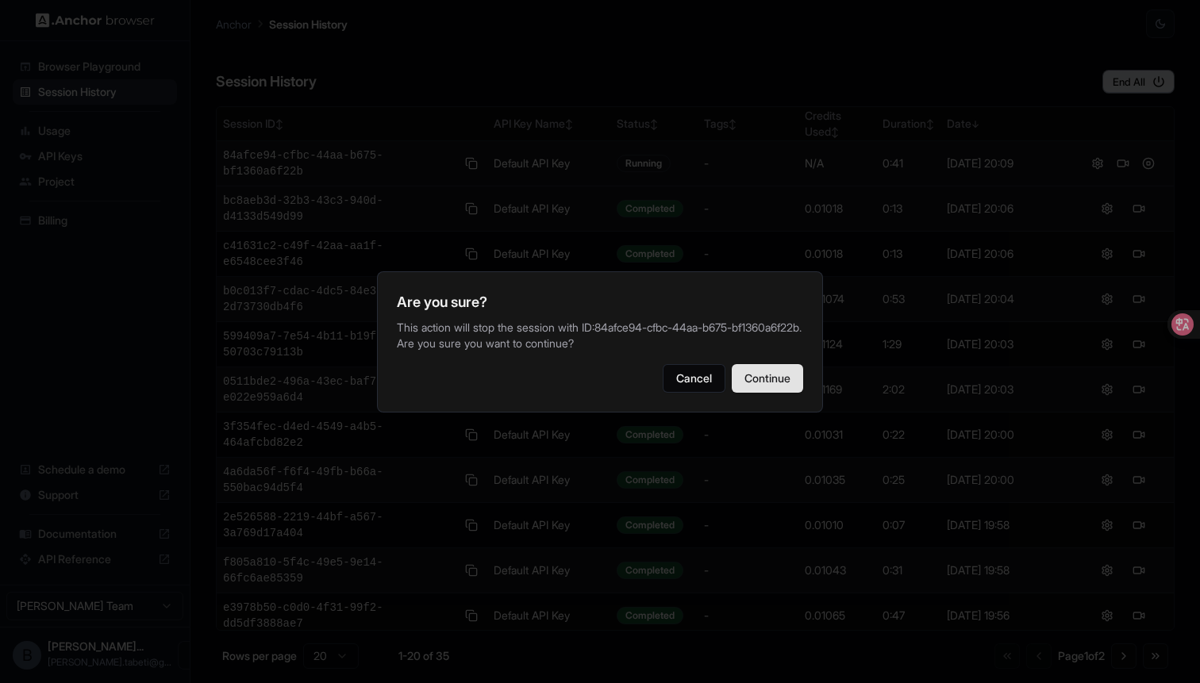
click at [755, 390] on button "Continue" at bounding box center [767, 378] width 71 height 29
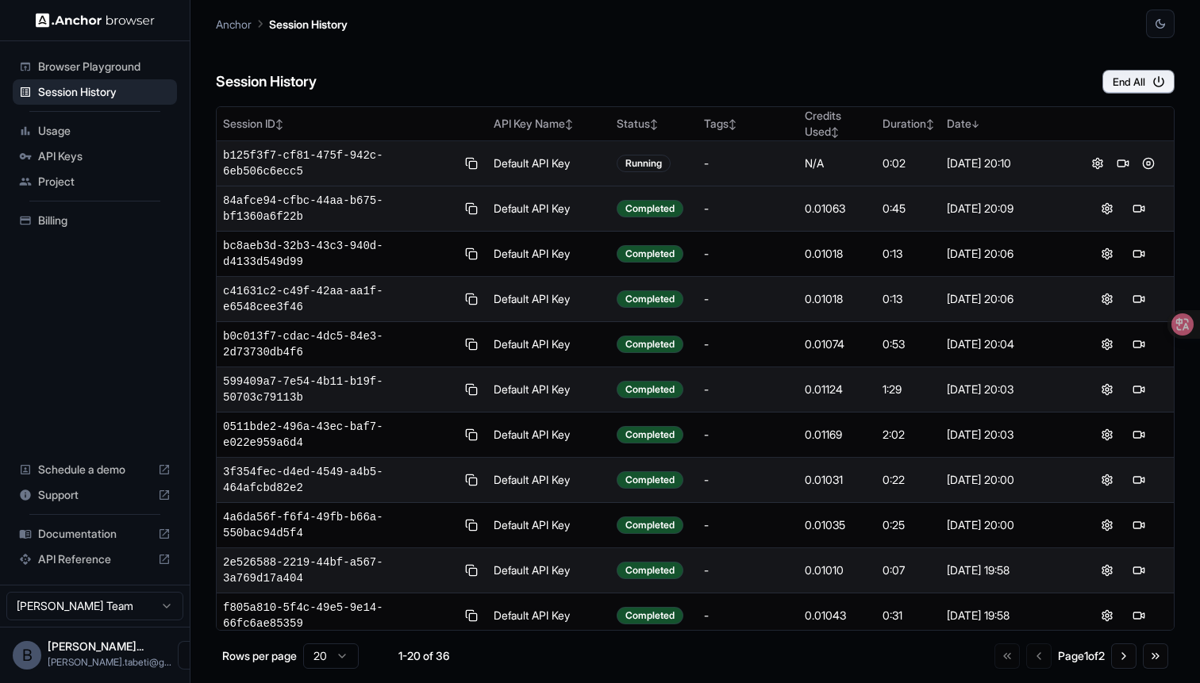
click at [770, 102] on div "Session History End All Session ID ↕ API Key Name ↕ Status ↕ Tags ↕ Credits Use…" at bounding box center [695, 360] width 959 height 645
click at [1120, 166] on button at bounding box center [1122, 163] width 19 height 19
click at [1120, 159] on button at bounding box center [1122, 163] width 19 height 19
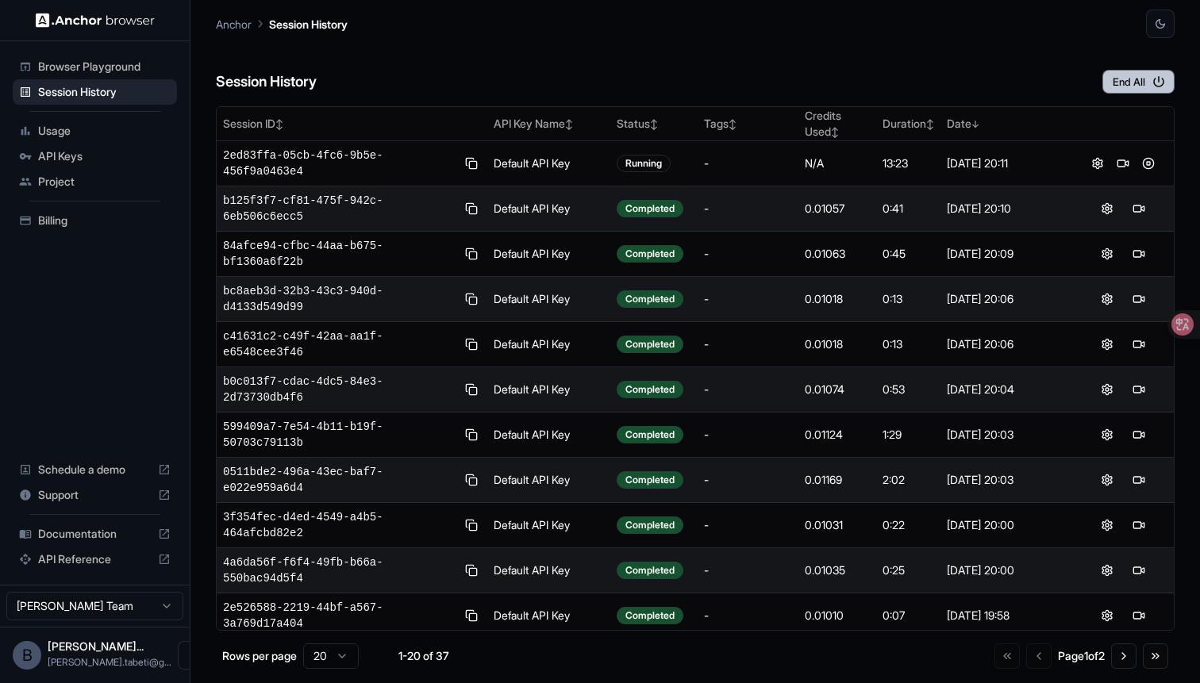
click at [1149, 75] on button "End All" at bounding box center [1138, 82] width 72 height 24
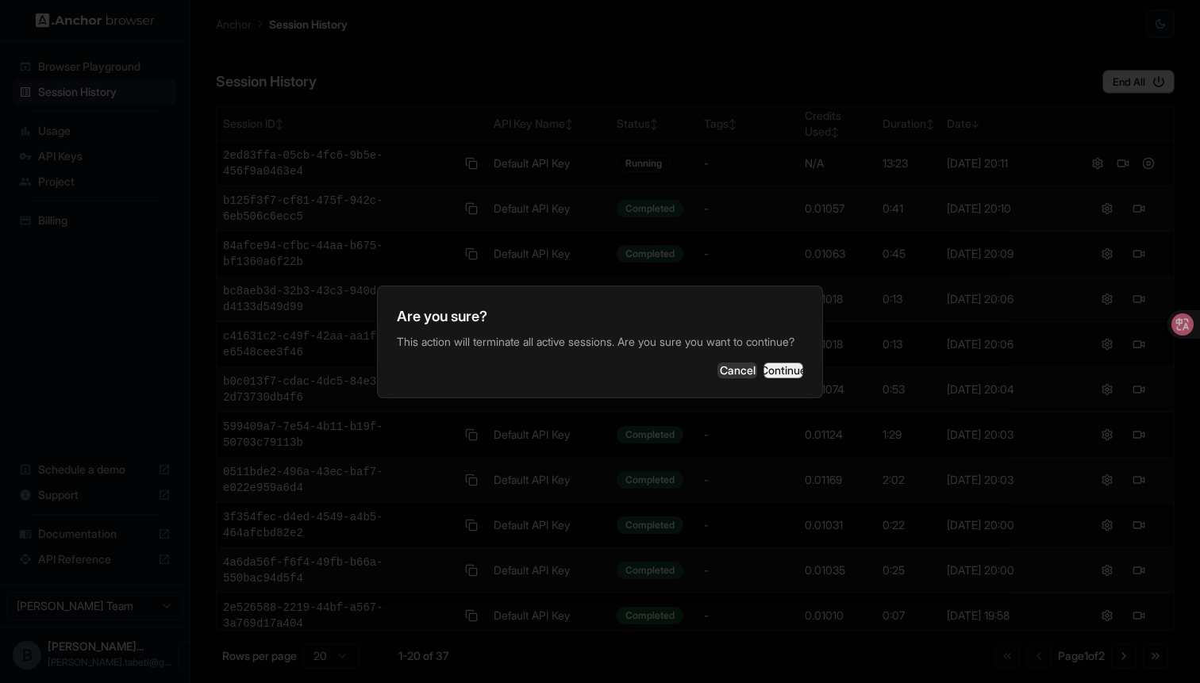
click at [774, 378] on button "Continue" at bounding box center [783, 371] width 40 height 16
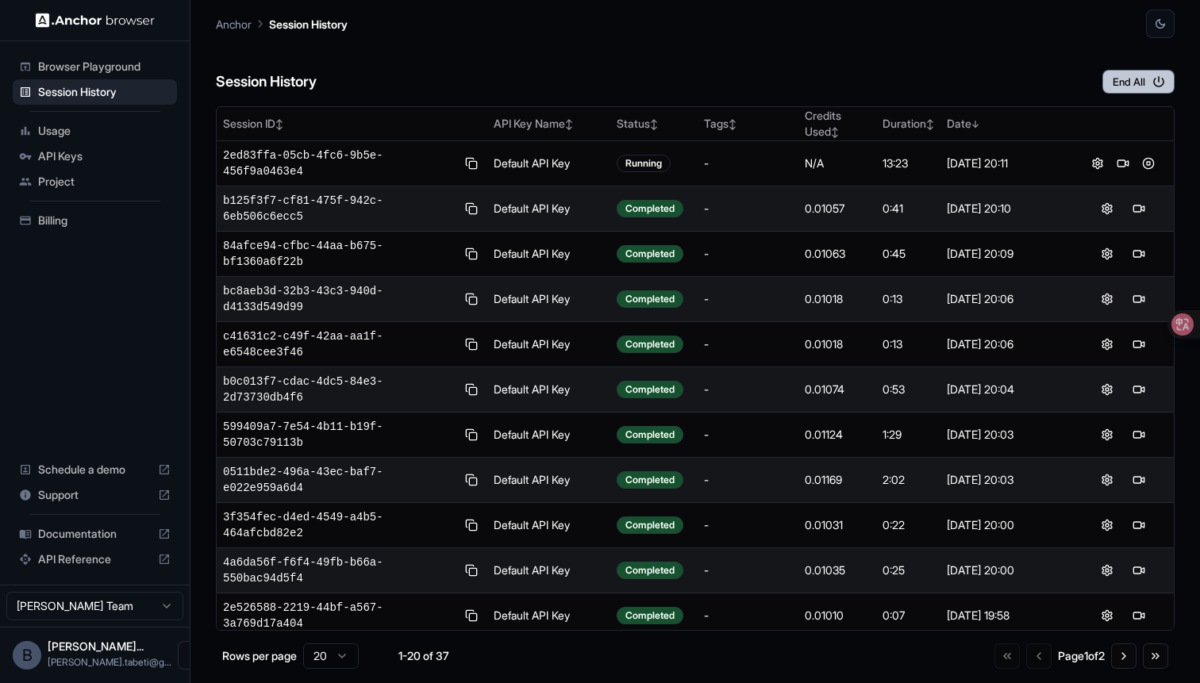
click at [1124, 75] on button "End All" at bounding box center [1138, 82] width 72 height 24
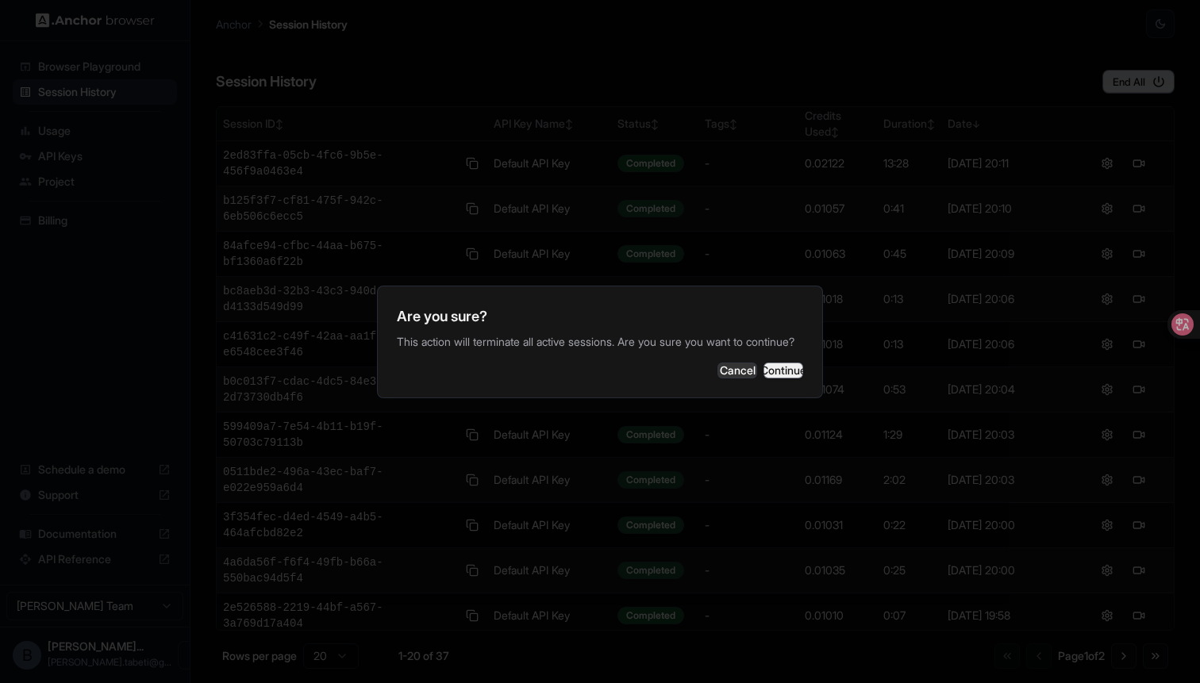
click at [763, 378] on button "Continue" at bounding box center [783, 371] width 40 height 16
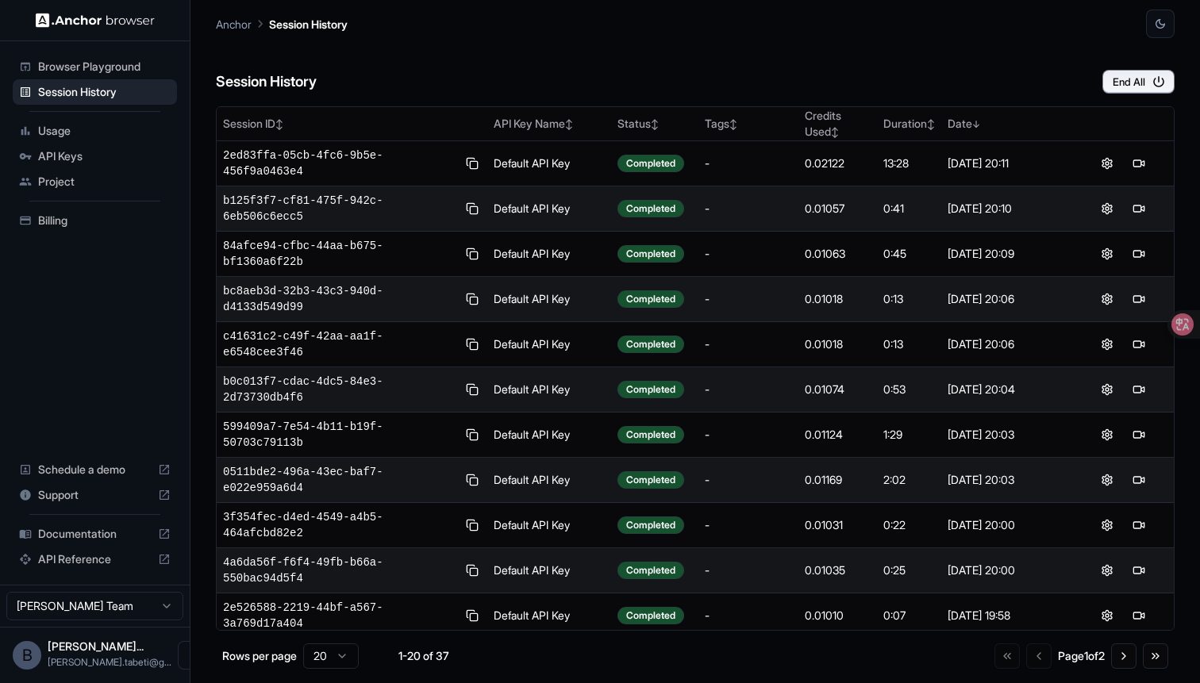
click at [878, 76] on div "Session History End All" at bounding box center [695, 66] width 959 height 56
